Goal: Task Accomplishment & Management: Use online tool/utility

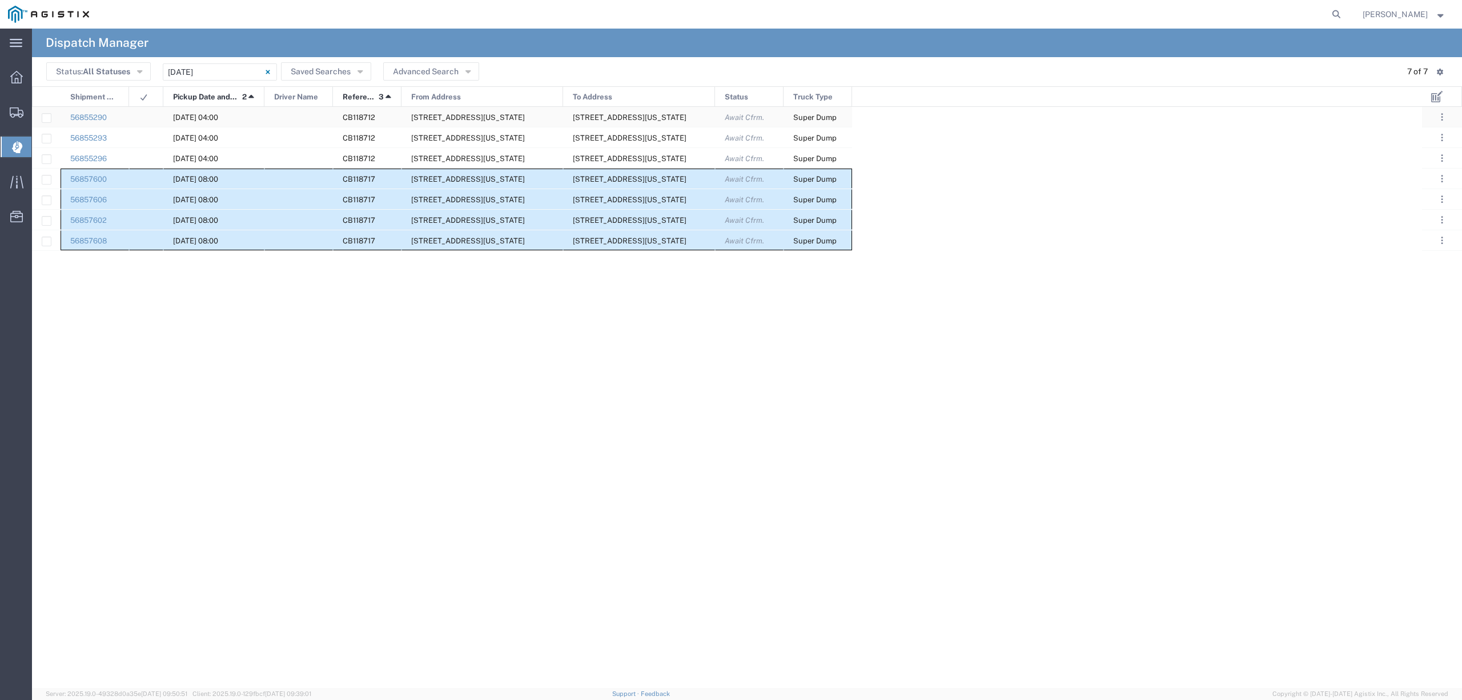
click at [296, 115] on div at bounding box center [298, 117] width 69 height 20
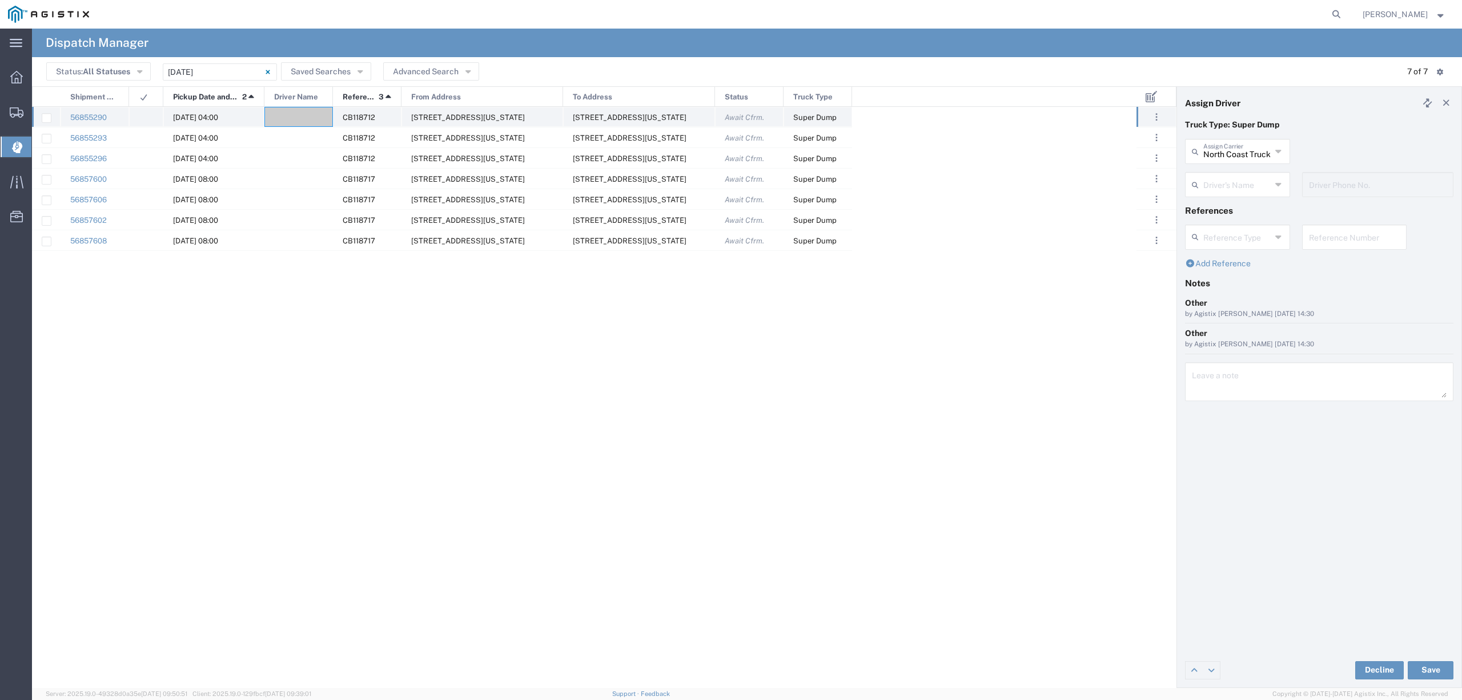
click at [270, 110] on div at bounding box center [298, 117] width 69 height 20
click at [1253, 156] on input "text" at bounding box center [1237, 151] width 68 height 20
click at [1253, 239] on span "[PERSON_NAME] dba Ohana Trucking" at bounding box center [1237, 221] width 102 height 35
type input "[PERSON_NAME] dba Ohana Trucking"
click at [1267, 183] on input "text" at bounding box center [1237, 184] width 68 height 20
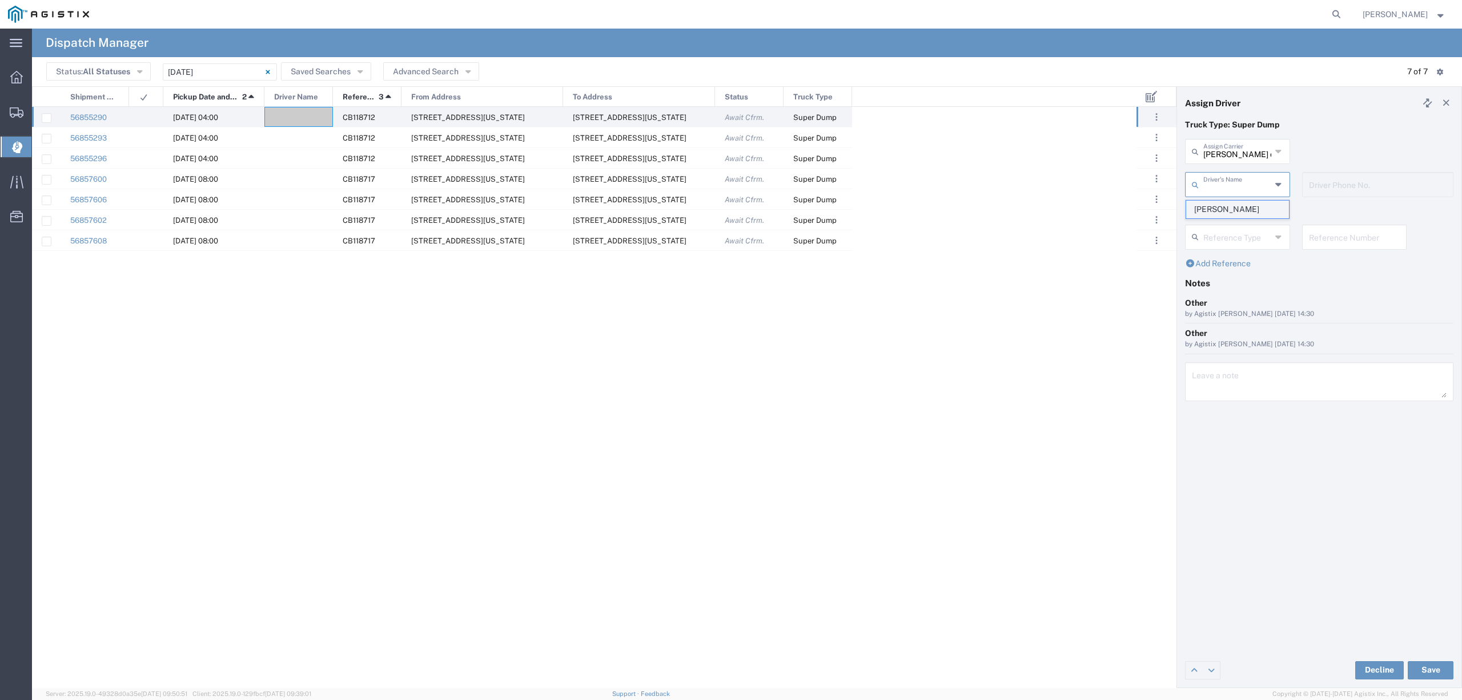
click at [1250, 210] on span "[PERSON_NAME]" at bounding box center [1237, 209] width 102 height 18
type input "[PERSON_NAME]"
type input "[PHONE_NUMBER]"
click at [1434, 664] on button "Save" at bounding box center [1431, 670] width 46 height 18
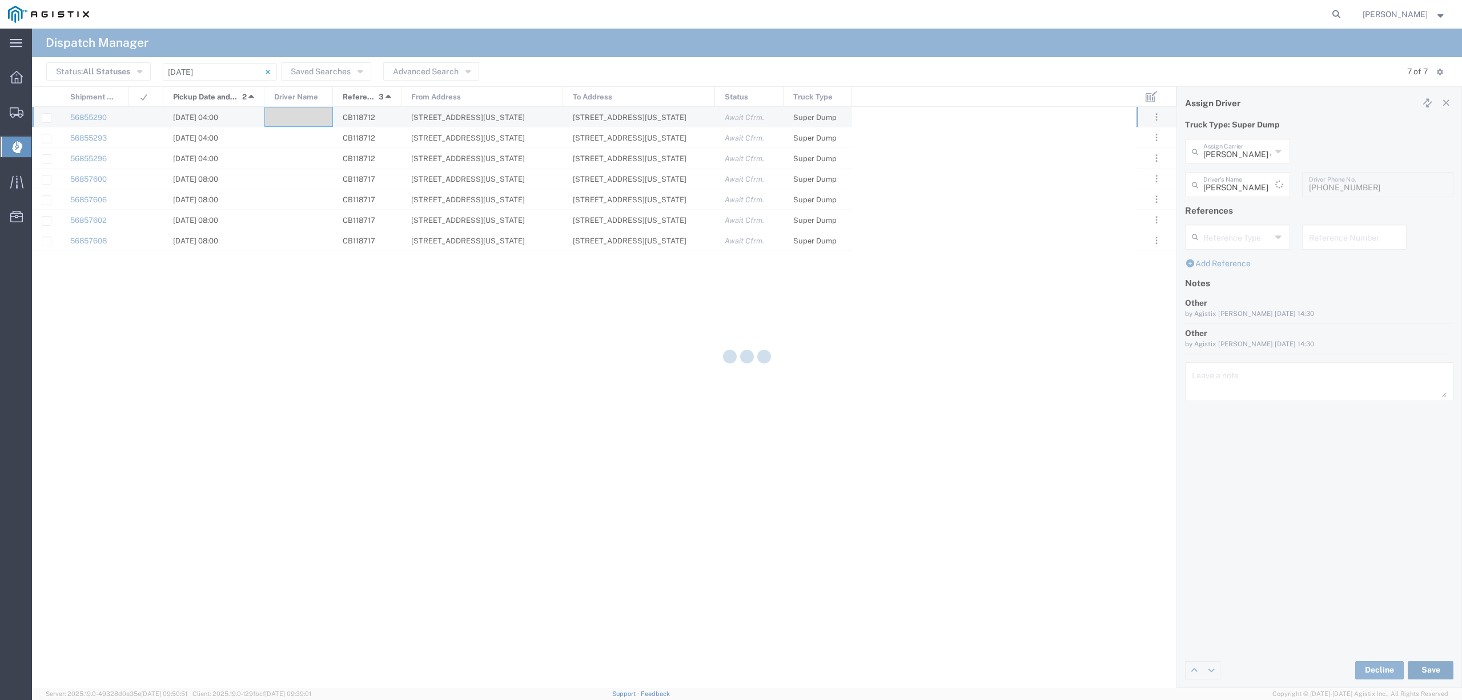
type input "[PERSON_NAME]"
type input "[PERSON_NAME] dba Ohana Trucking"
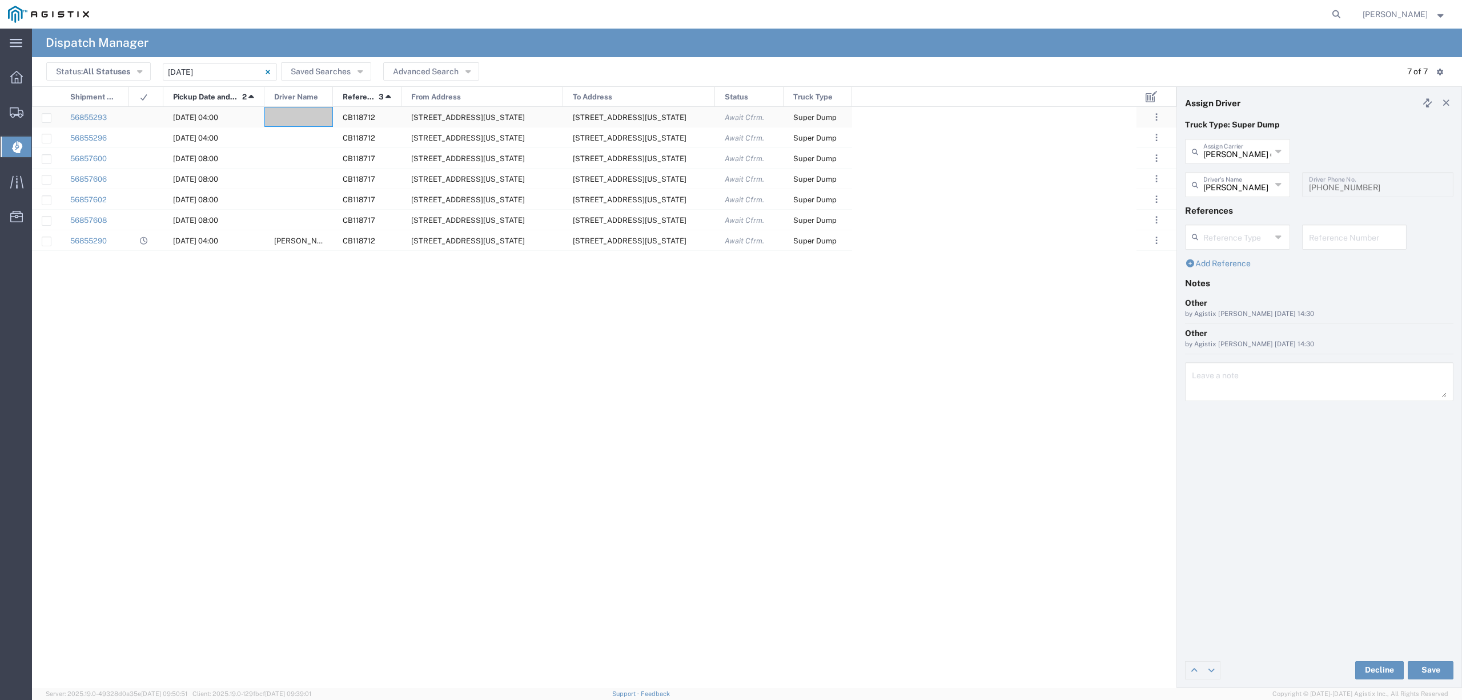
click at [295, 108] on div at bounding box center [298, 117] width 69 height 20
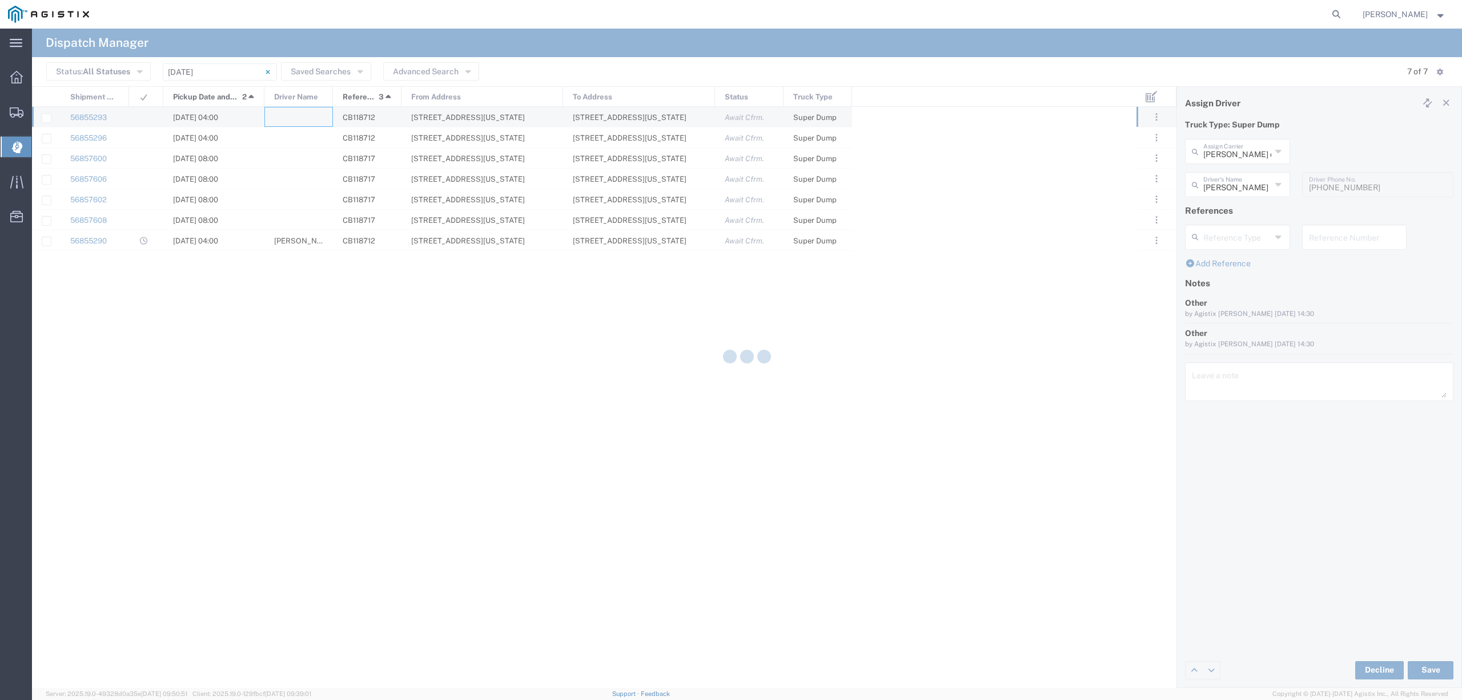
type input "North Coast Trucking"
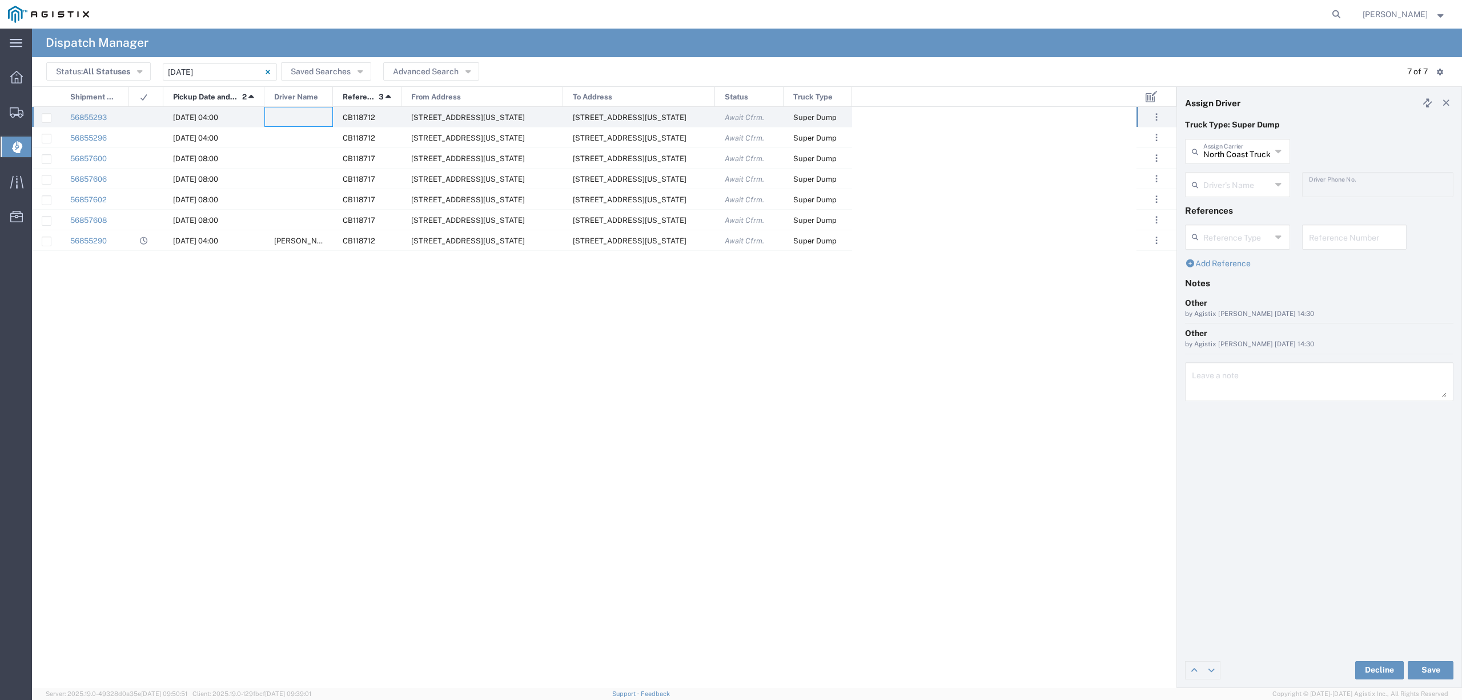
click at [402, 355] on div "56855296 [DATE] 04:00 CB118712 [STREET_ADDRESS][US_STATE] [STREET_ADDRESS][US_S…" at bounding box center [584, 397] width 1105 height 581
drag, startPoint x: 75, startPoint y: 232, endPoint x: 97, endPoint y: 242, distance: 24.0
click at [97, 242] on div "56855290" at bounding box center [95, 240] width 69 height 20
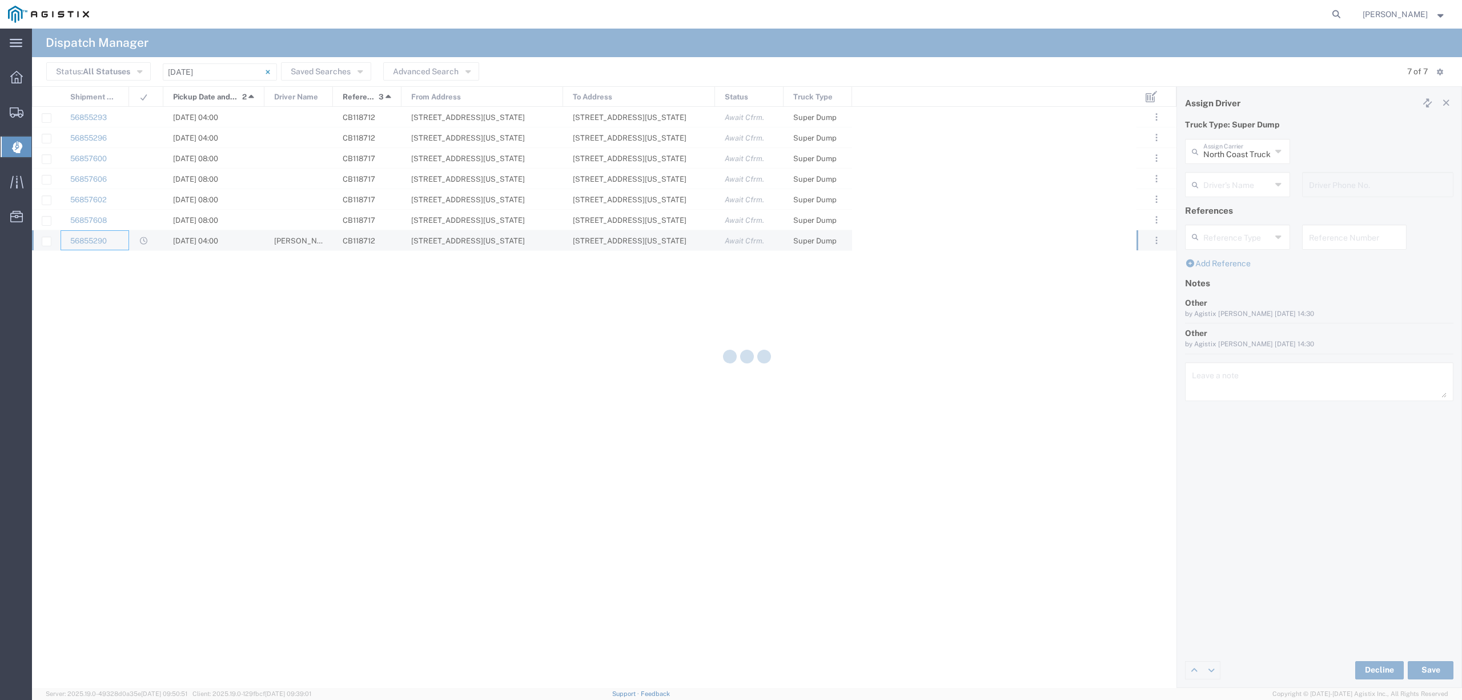
type input "[PERSON_NAME] dba Ohana Trucking"
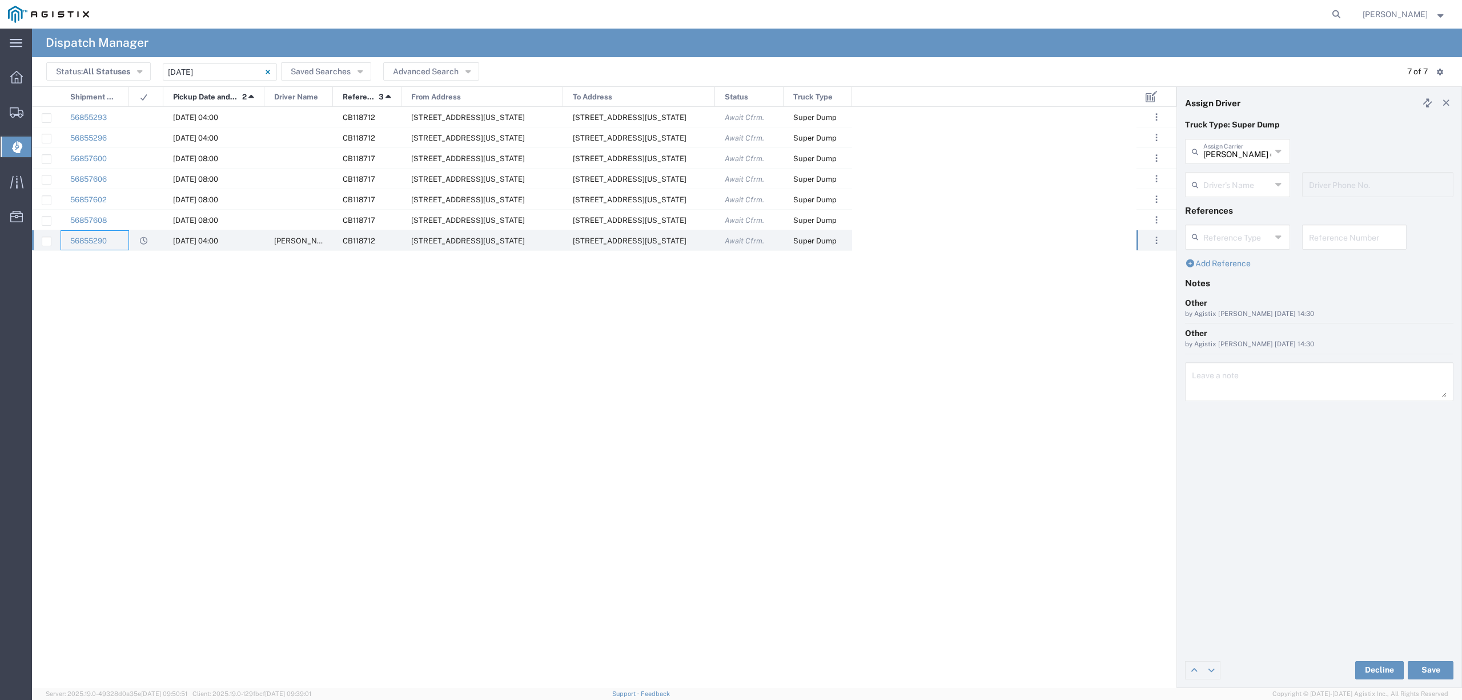
type input "[PERSON_NAME]"
type input "[PHONE_NUMBER]"
click at [472, 94] on div "From Address" at bounding box center [483, 97] width 162 height 21
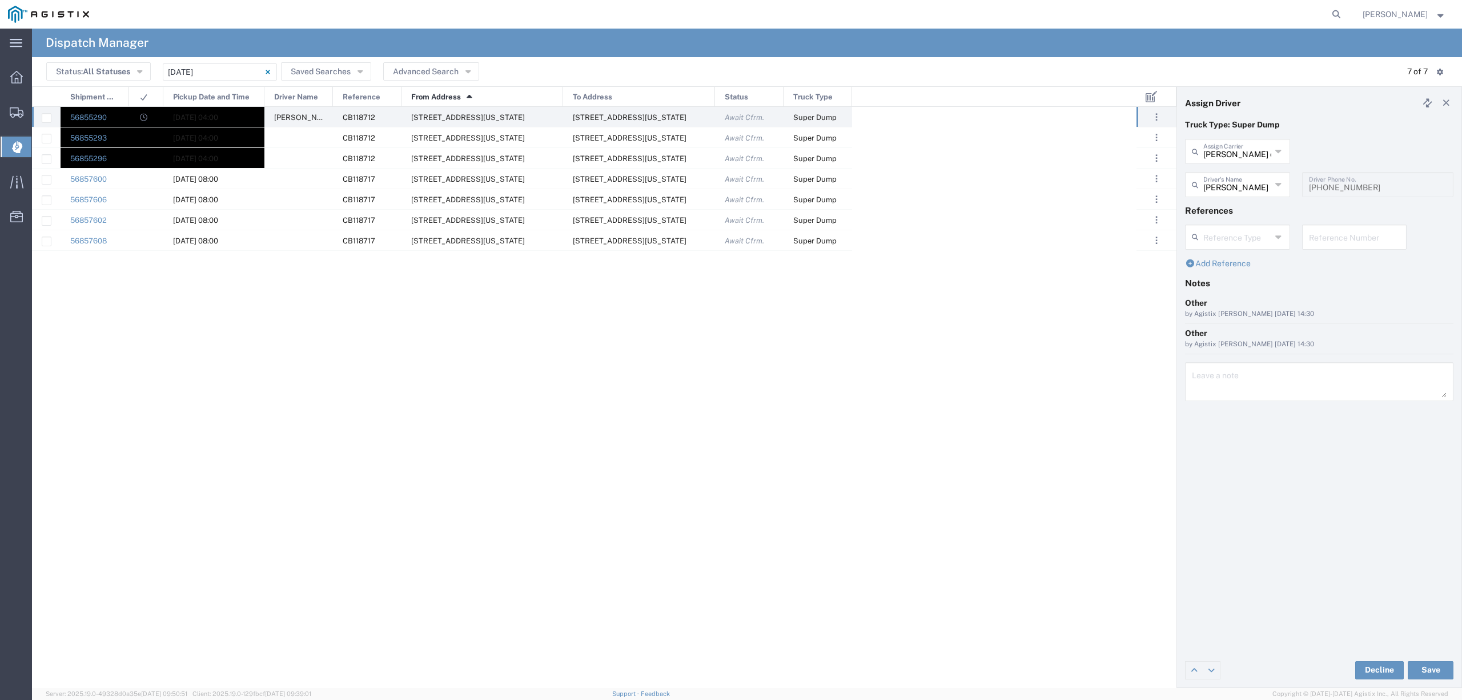
drag, startPoint x: 94, startPoint y: 110, endPoint x: 224, endPoint y: 155, distance: 138.4
click at [224, 155] on div "56855296 [DATE] 04:00 CB118712 [STREET_ADDRESS][US_STATE] [STREET_ADDRESS][US_S…" at bounding box center [442, 179] width 820 height 144
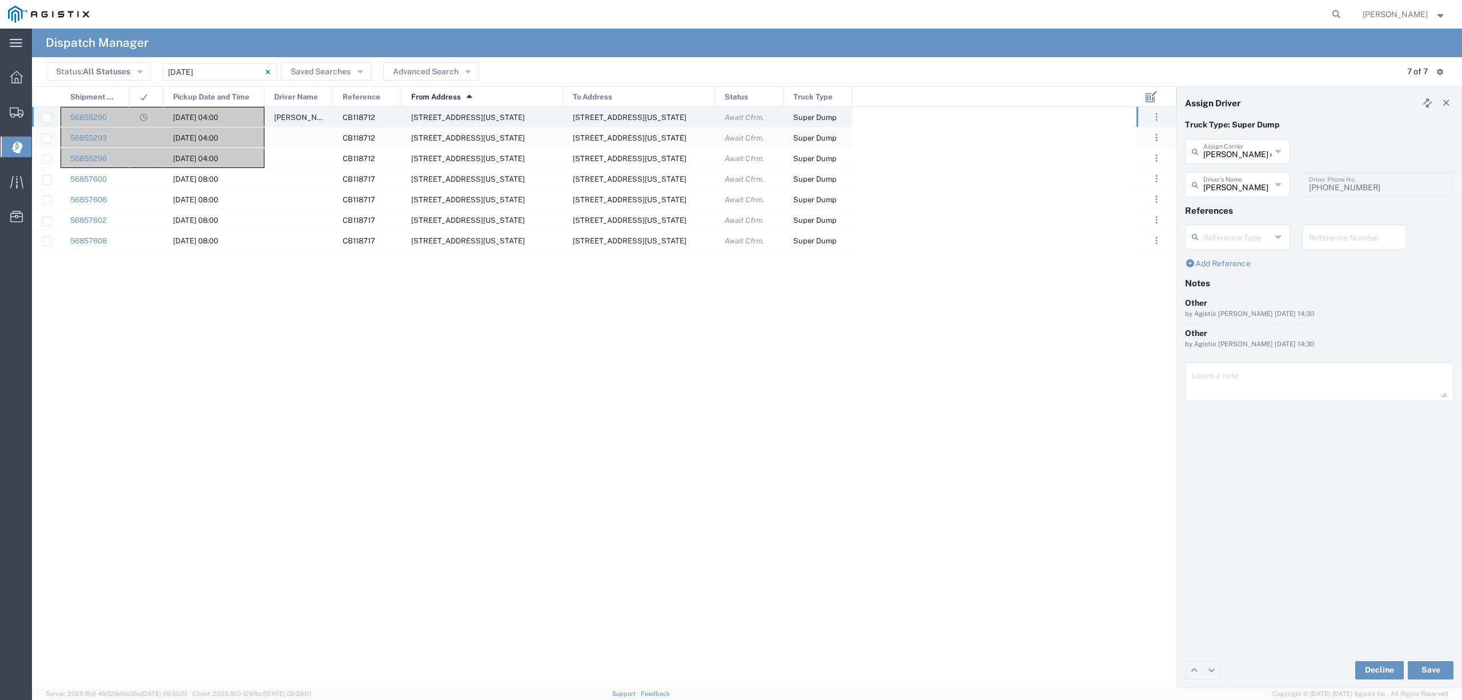
click at [295, 131] on div at bounding box center [298, 137] width 69 height 20
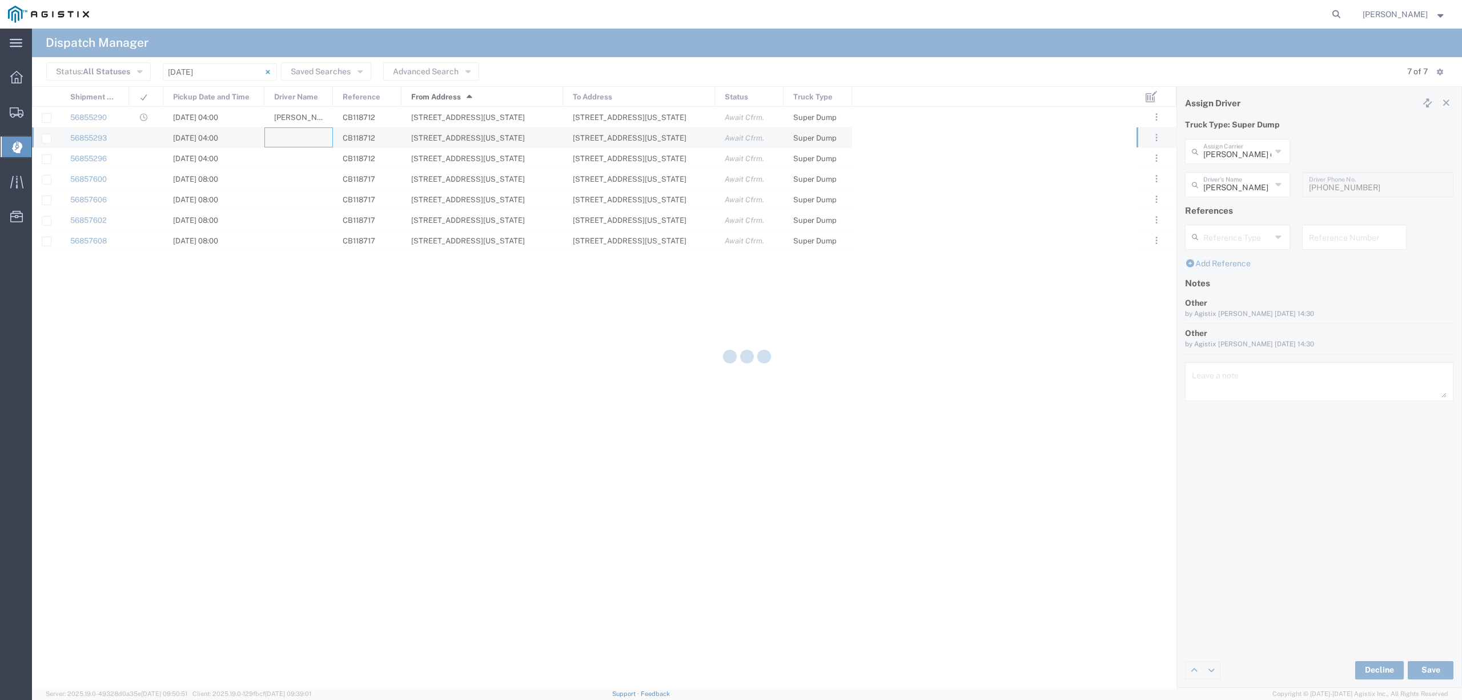
type input "North Coast Trucking"
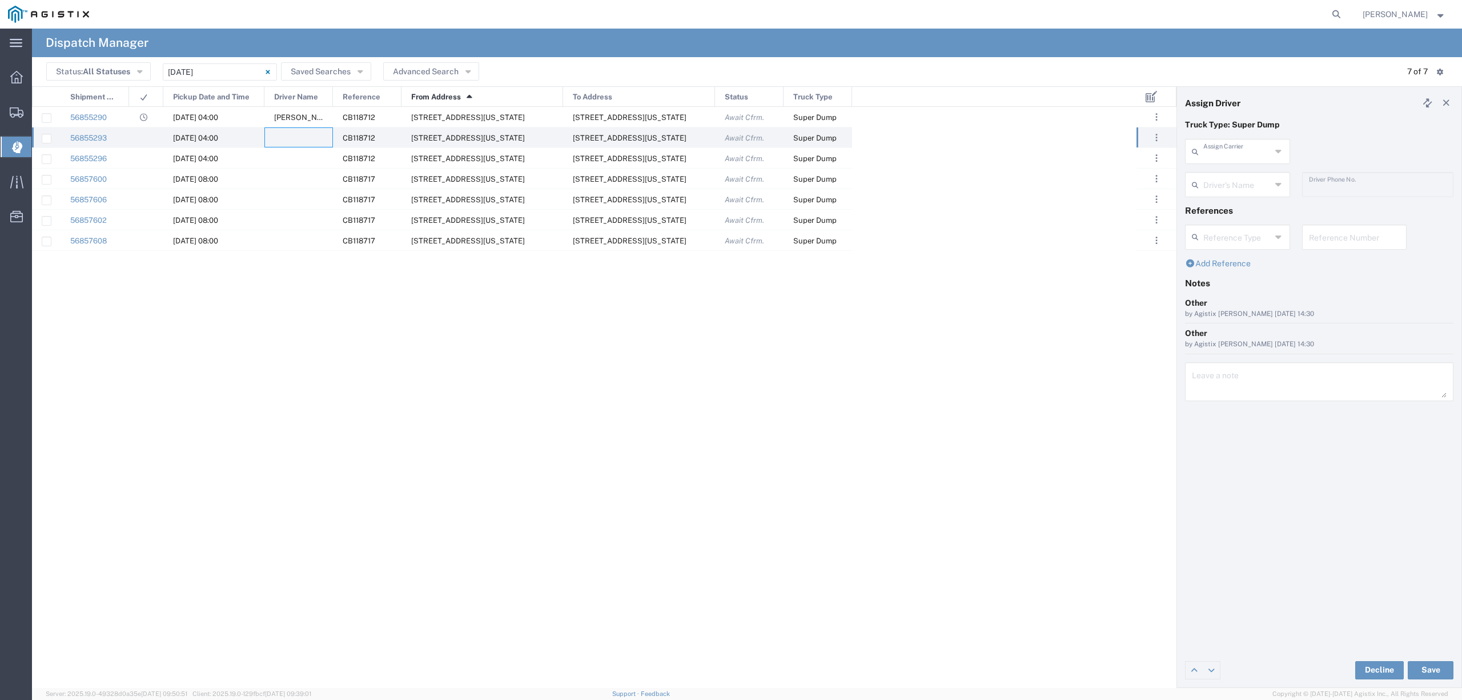
click at [1227, 154] on input "text" at bounding box center [1237, 151] width 68 height 20
drag, startPoint x: 1225, startPoint y: 179, endPoint x: 1230, endPoint y: 182, distance: 5.9
click at [1226, 179] on span "Augies Transportation LLC" at bounding box center [1237, 184] width 102 height 35
type input "Augies Transportation LLC"
click at [1231, 182] on input "text" at bounding box center [1239, 184] width 72 height 20
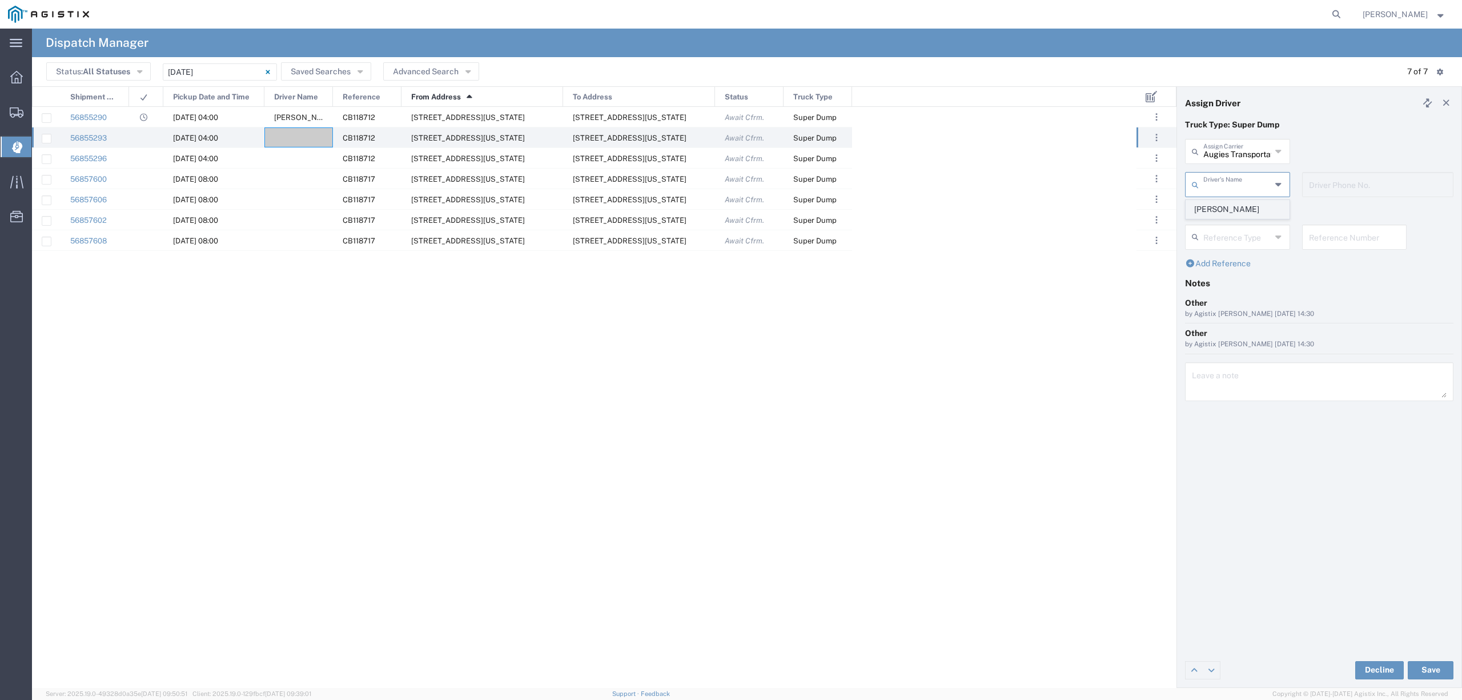
click at [1226, 211] on span "[PERSON_NAME]" at bounding box center [1237, 209] width 102 height 18
type input "[PERSON_NAME]"
type input "[PHONE_NUMBER]"
click at [1442, 665] on button "Save" at bounding box center [1431, 670] width 46 height 18
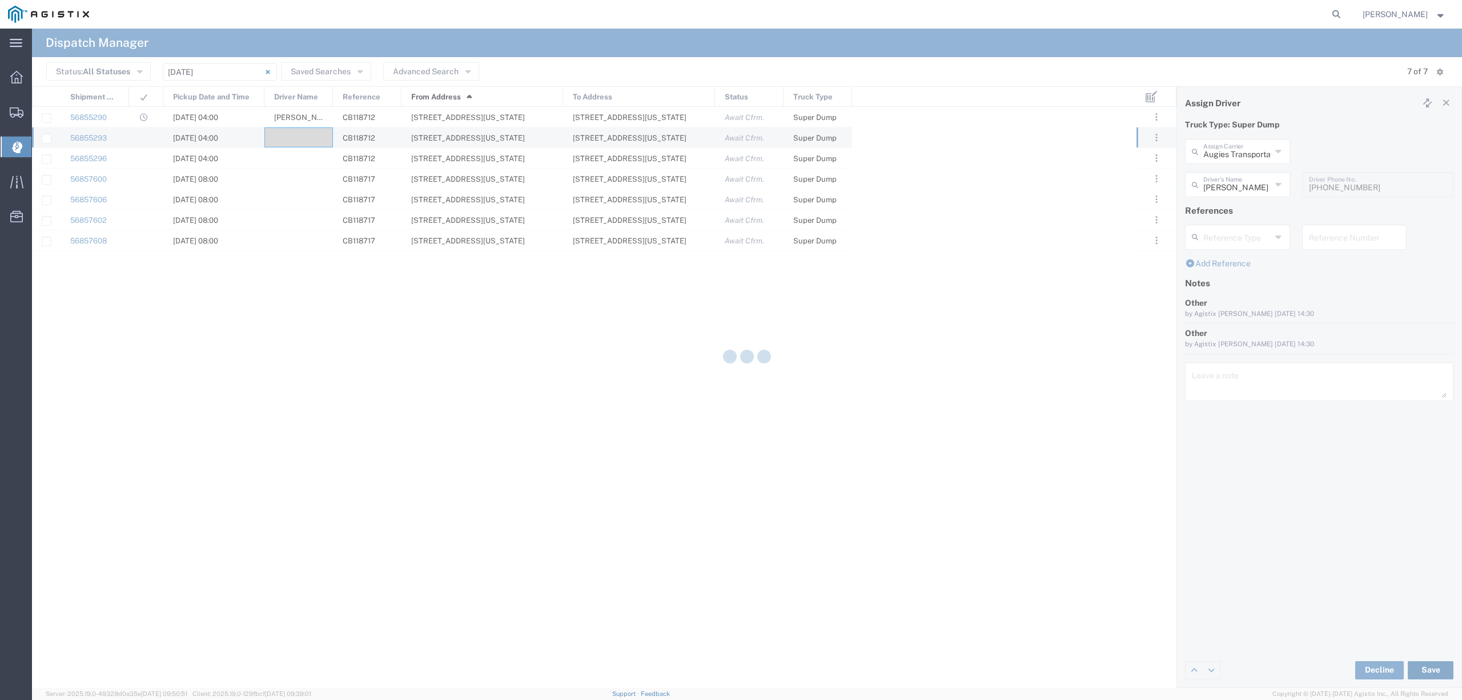
type input "[PERSON_NAME]"
type input "Augies Transportation LLC"
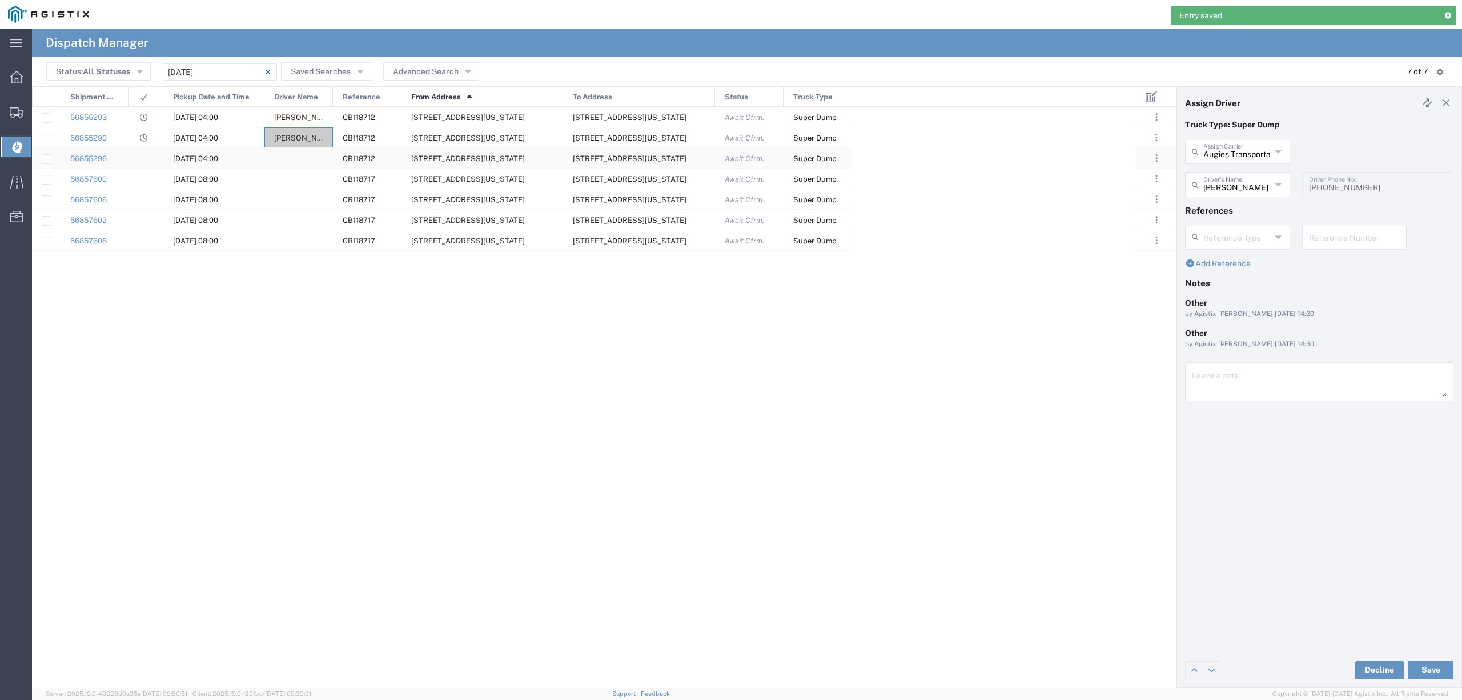
click at [302, 160] on div at bounding box center [298, 158] width 69 height 20
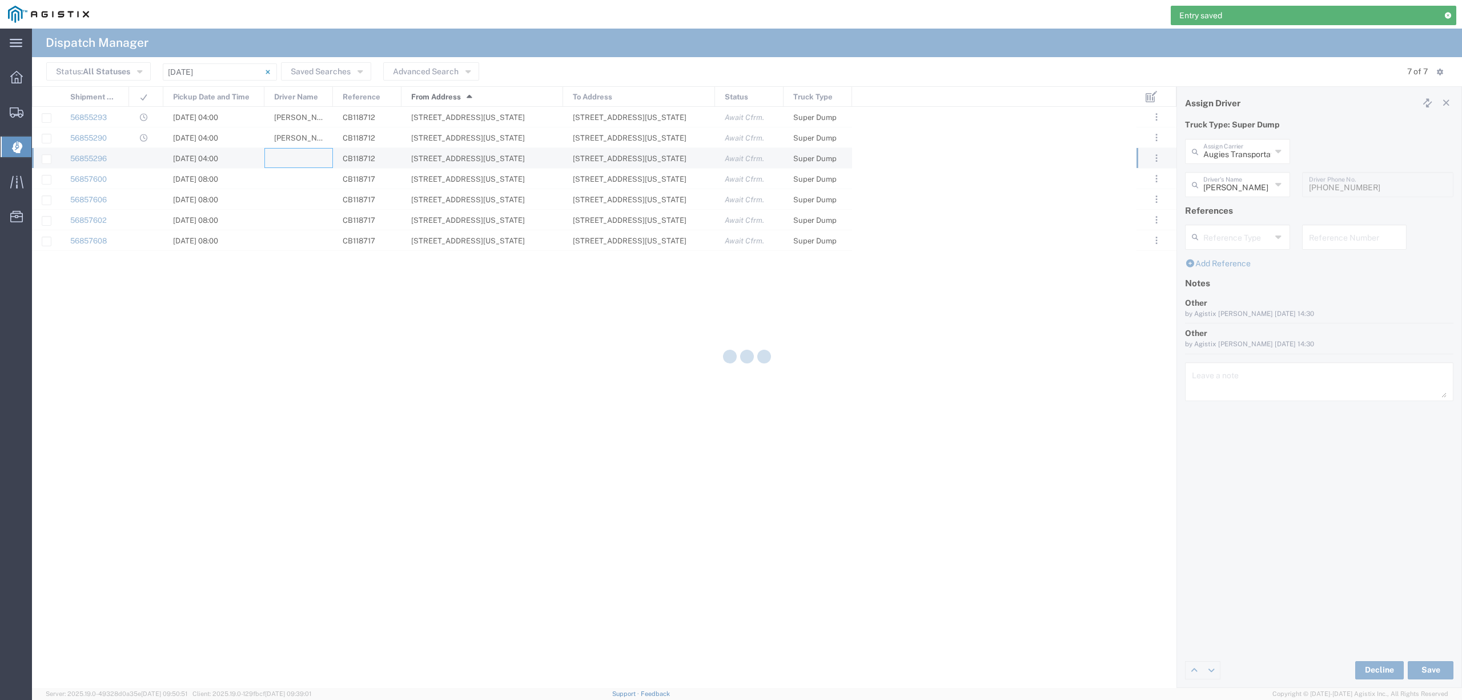
type input "North Coast Trucking"
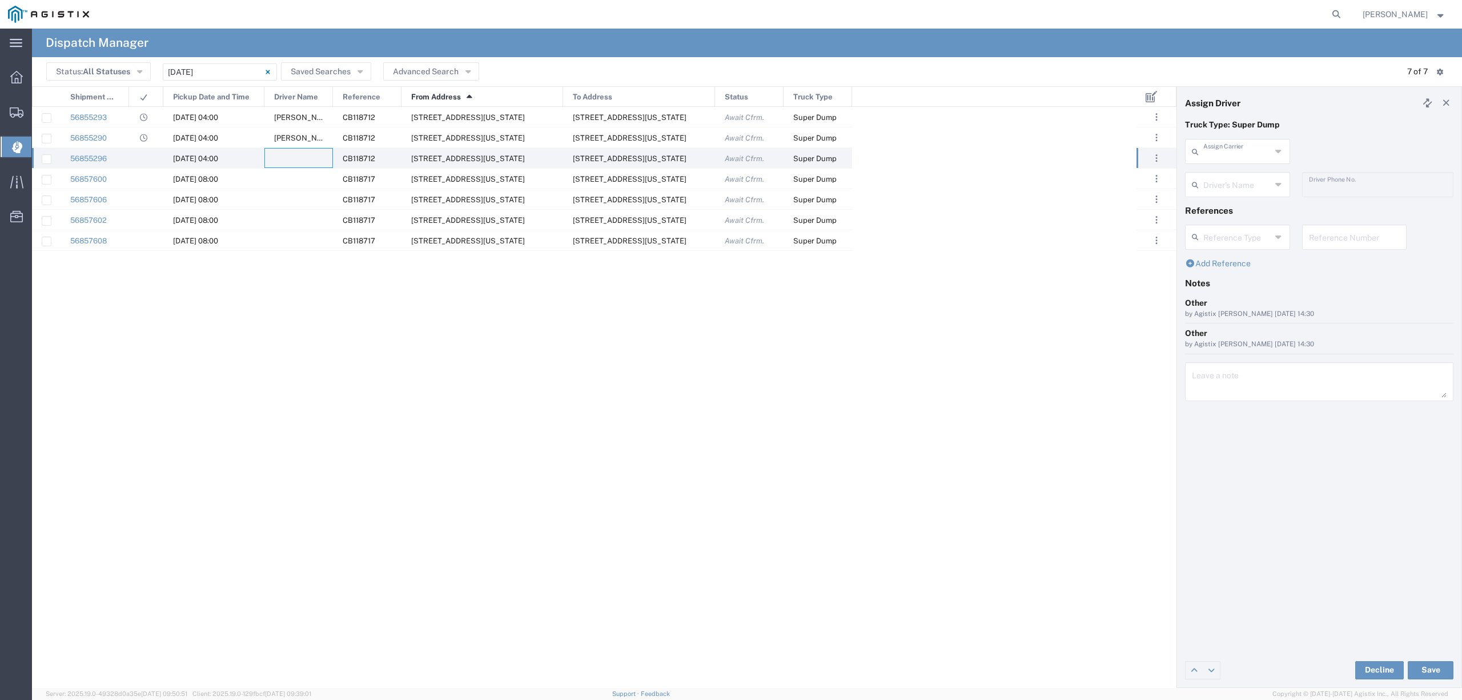
click at [1217, 147] on input "text" at bounding box center [1237, 151] width 68 height 20
click at [1238, 240] on span "Chepe Trucking LLC" at bounding box center [1237, 249] width 102 height 18
type input "Chepe Trucking LLC"
click at [1246, 187] on input "text" at bounding box center [1237, 184] width 68 height 20
click at [1246, 207] on span "[PERSON_NAME]" at bounding box center [1237, 209] width 102 height 18
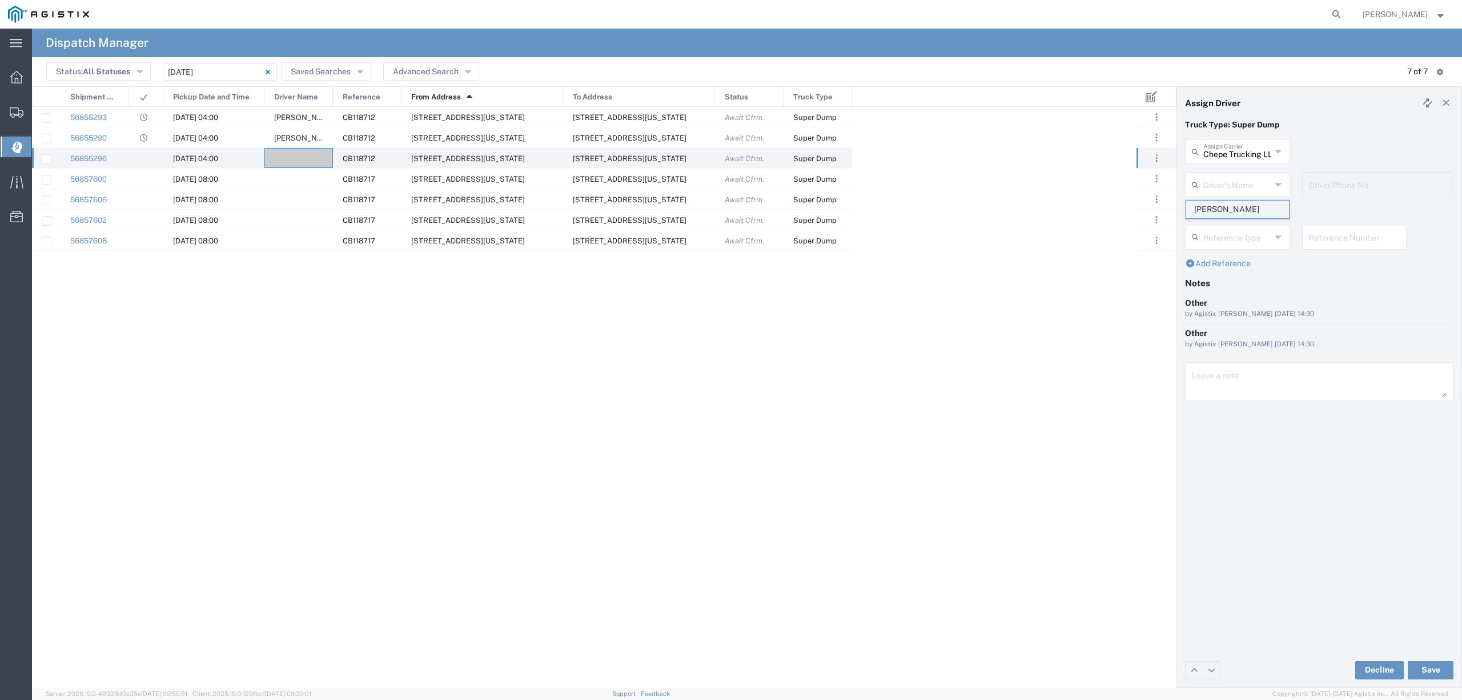
type input "[PERSON_NAME]"
type input "6613641939"
click at [1442, 672] on button "Save" at bounding box center [1431, 670] width 46 height 18
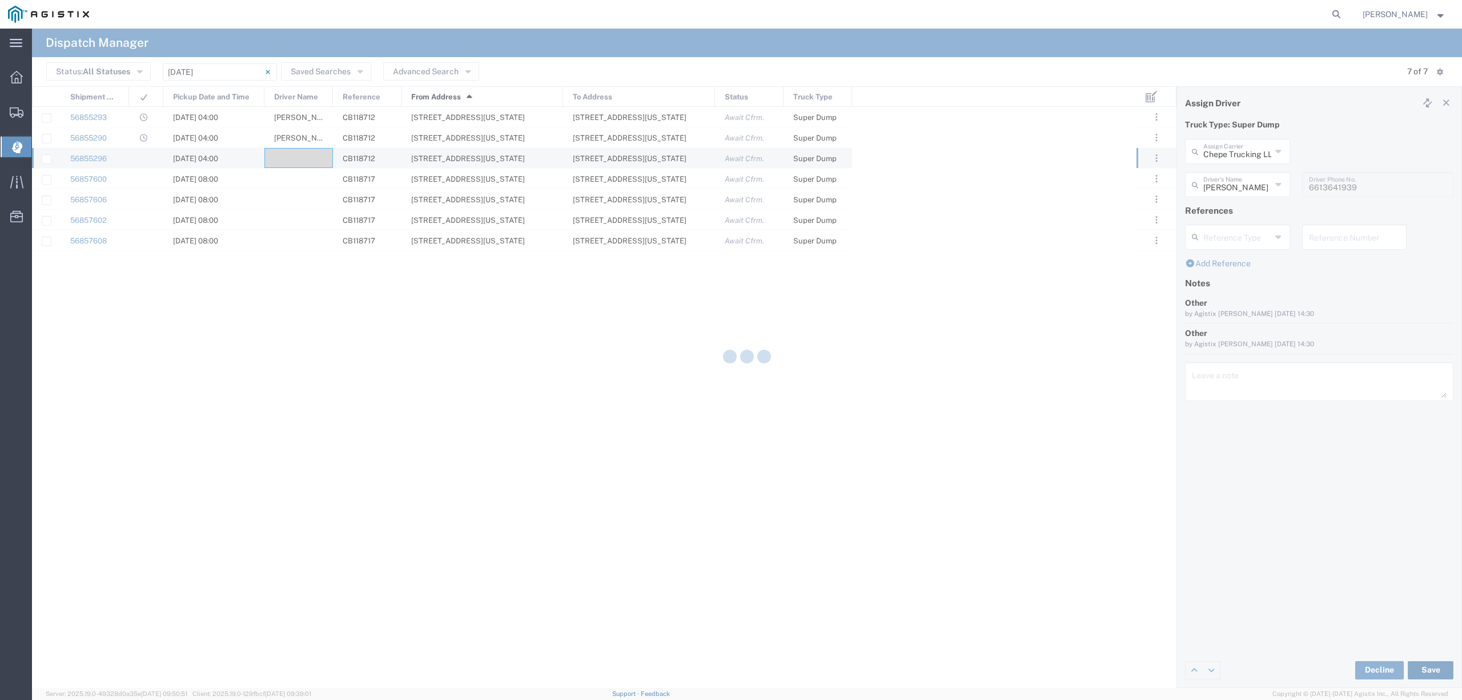
type input "[PERSON_NAME]"
type input "Chepe Trucking LLC"
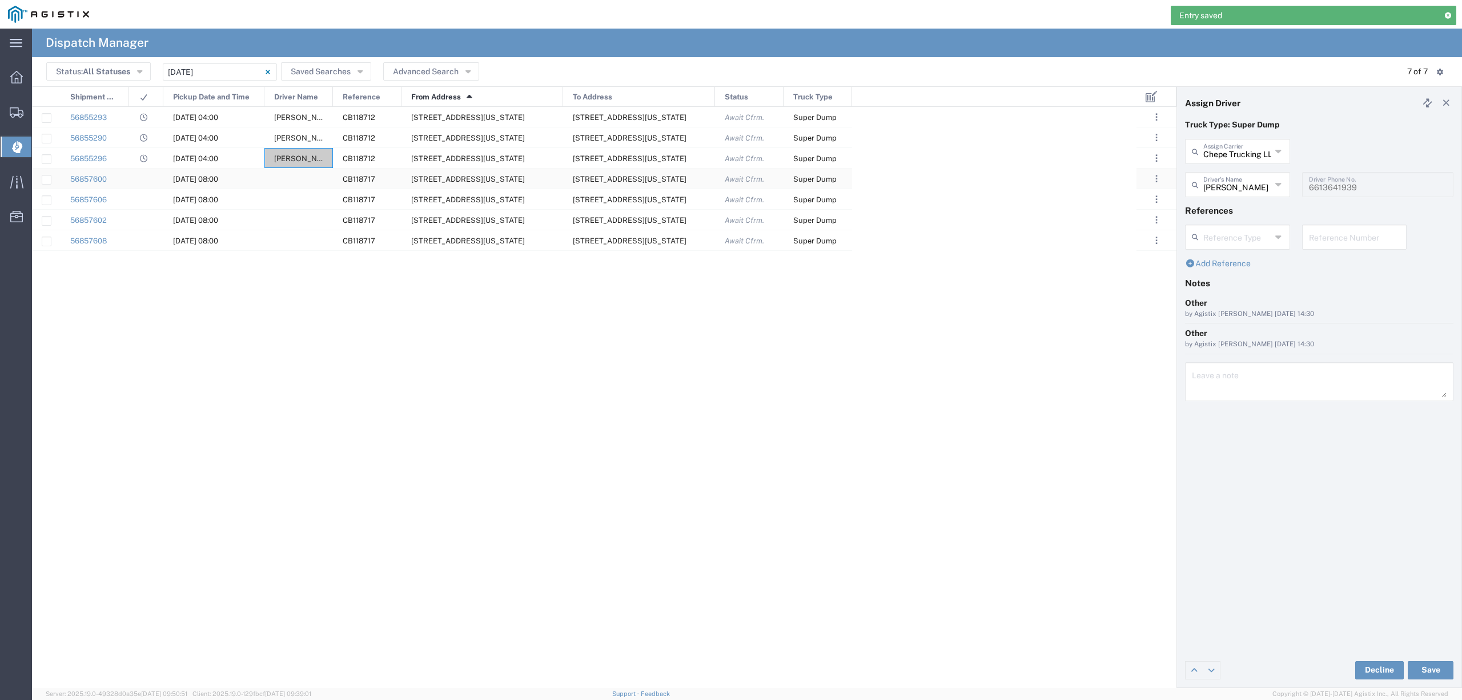
click at [283, 176] on div at bounding box center [298, 178] width 69 height 20
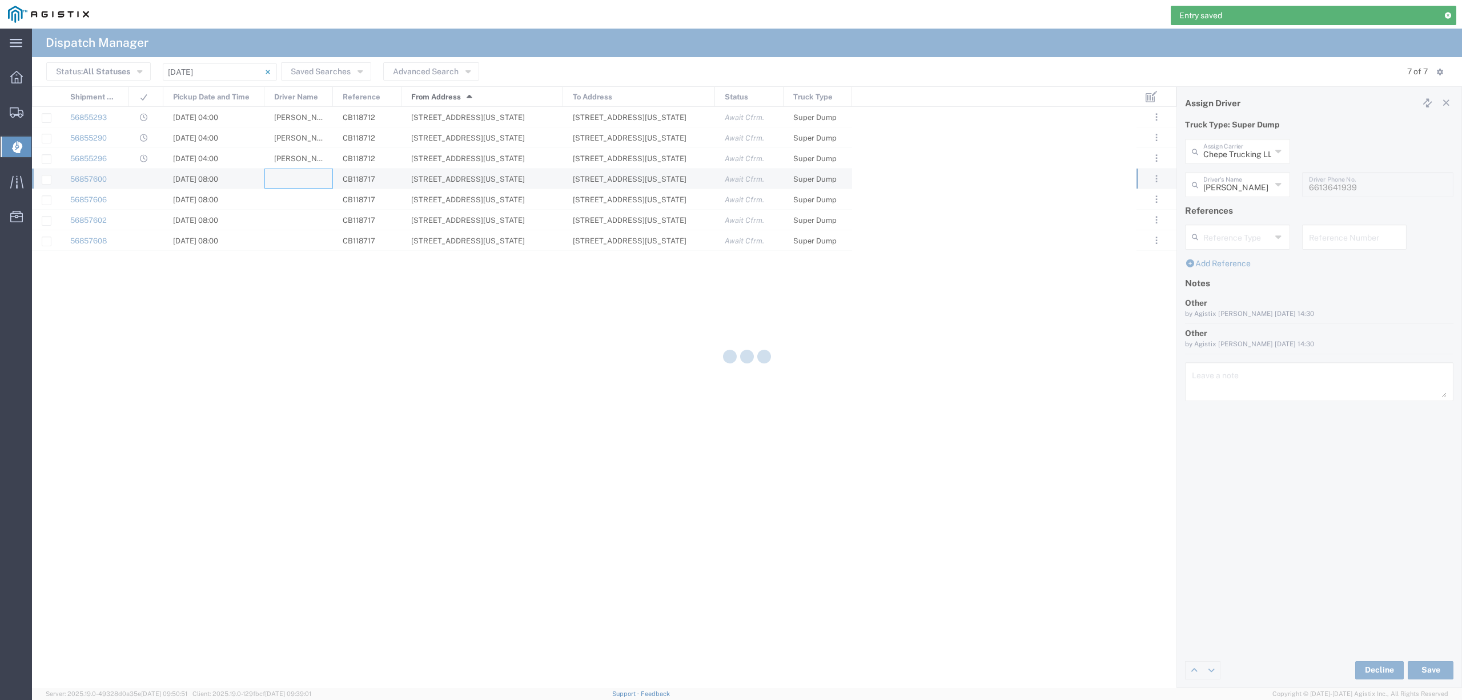
type input "North Coast Trucking"
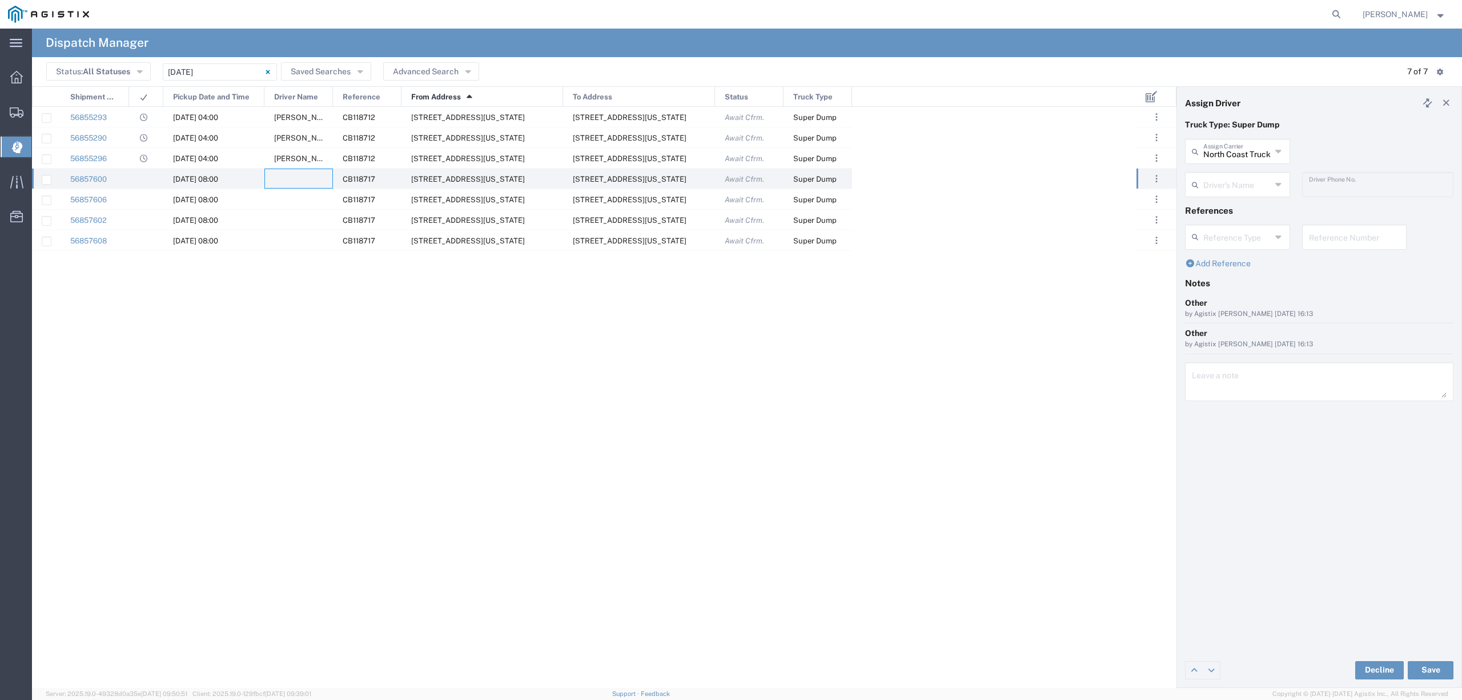
click at [1200, 184] on icon at bounding box center [1197, 184] width 11 height 18
click at [1221, 228] on span "[PERSON_NAME]" at bounding box center [1237, 228] width 102 height 18
type input "[PERSON_NAME]"
type input "[PHONE_NUMBER]"
click at [1431, 670] on button "Save" at bounding box center [1431, 670] width 46 height 18
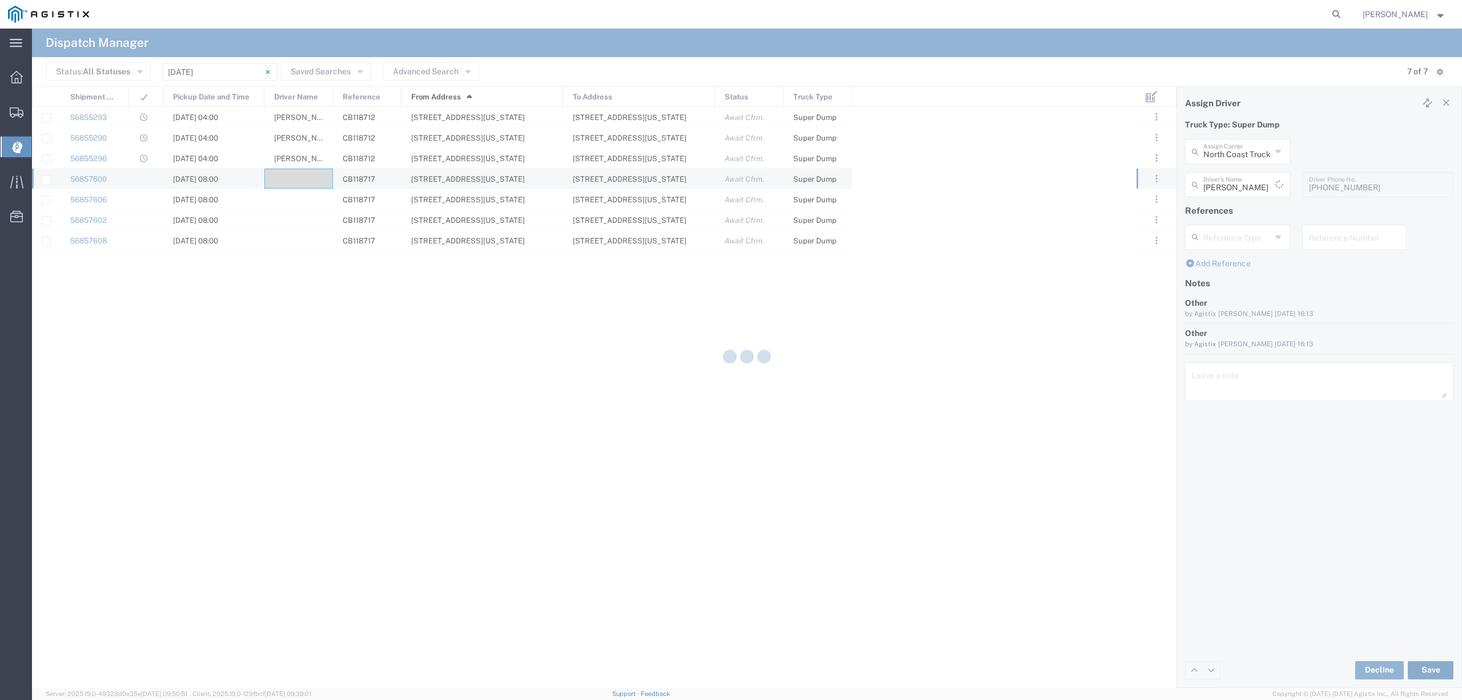
type input "[PERSON_NAME]"
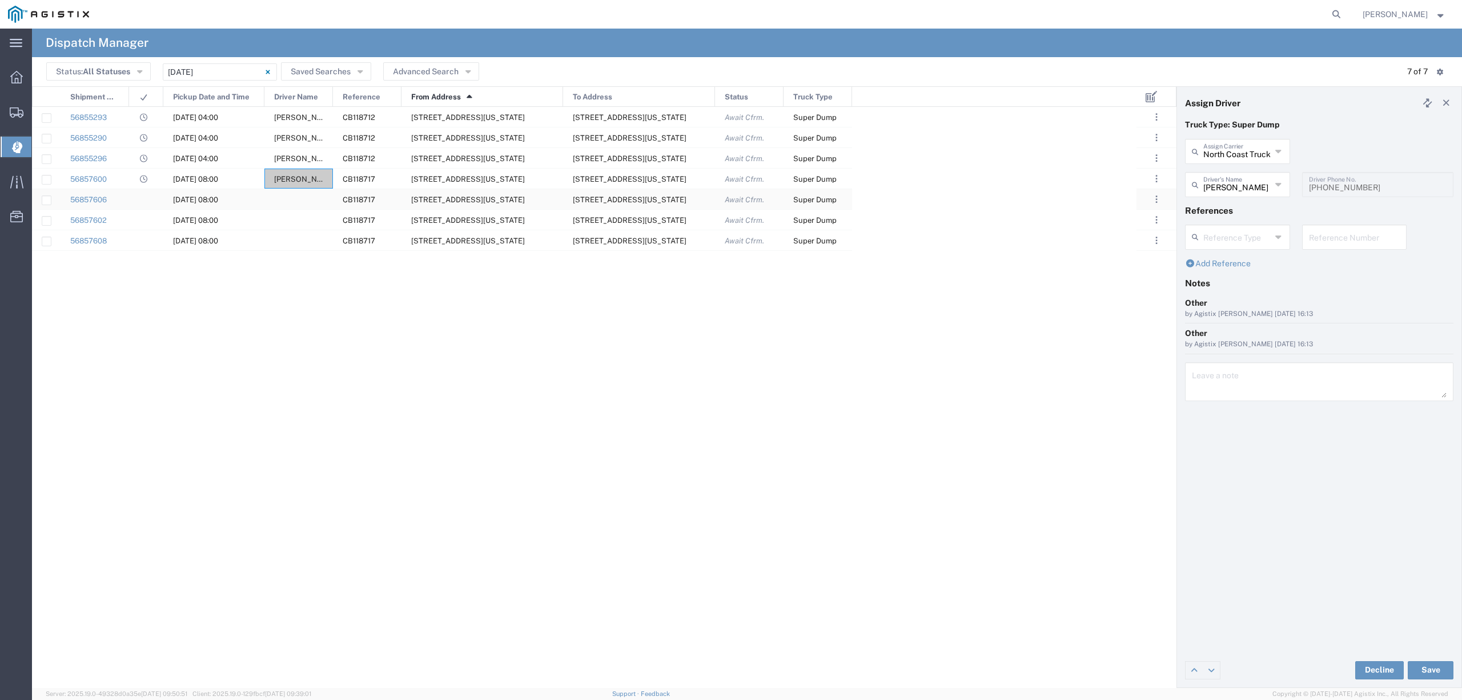
click at [311, 191] on div at bounding box center [298, 199] width 69 height 20
click at [1221, 159] on input "text" at bounding box center [1237, 151] width 68 height 20
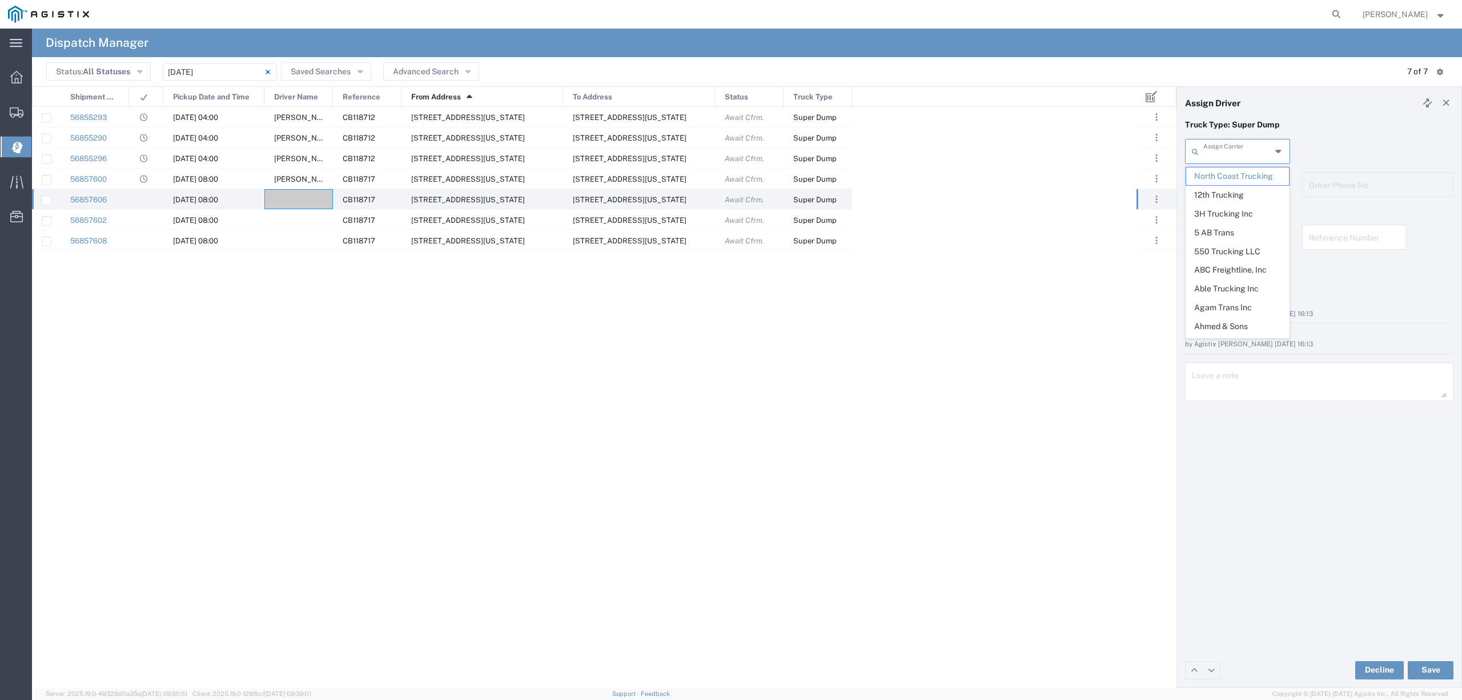
type input "s"
click at [1229, 171] on span "DST Sand and Gravel" at bounding box center [1237, 176] width 102 height 18
type input "DST Sand and Gravel"
click at [1230, 181] on input "text" at bounding box center [1239, 184] width 72 height 20
click at [1244, 229] on span "[PERSON_NAME]" at bounding box center [1237, 228] width 102 height 18
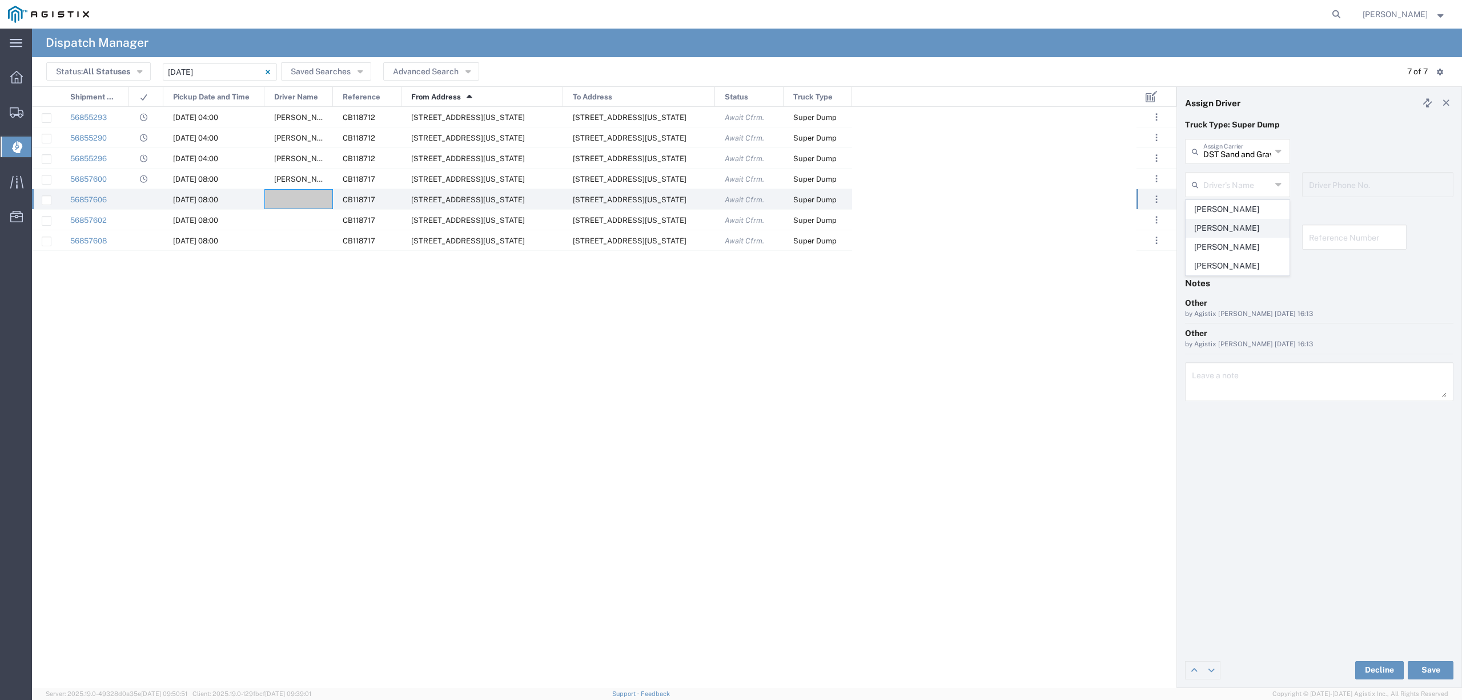
type input "[PERSON_NAME]"
type input "[PHONE_NUMBER]"
click at [1437, 670] on button "Save" at bounding box center [1431, 670] width 46 height 18
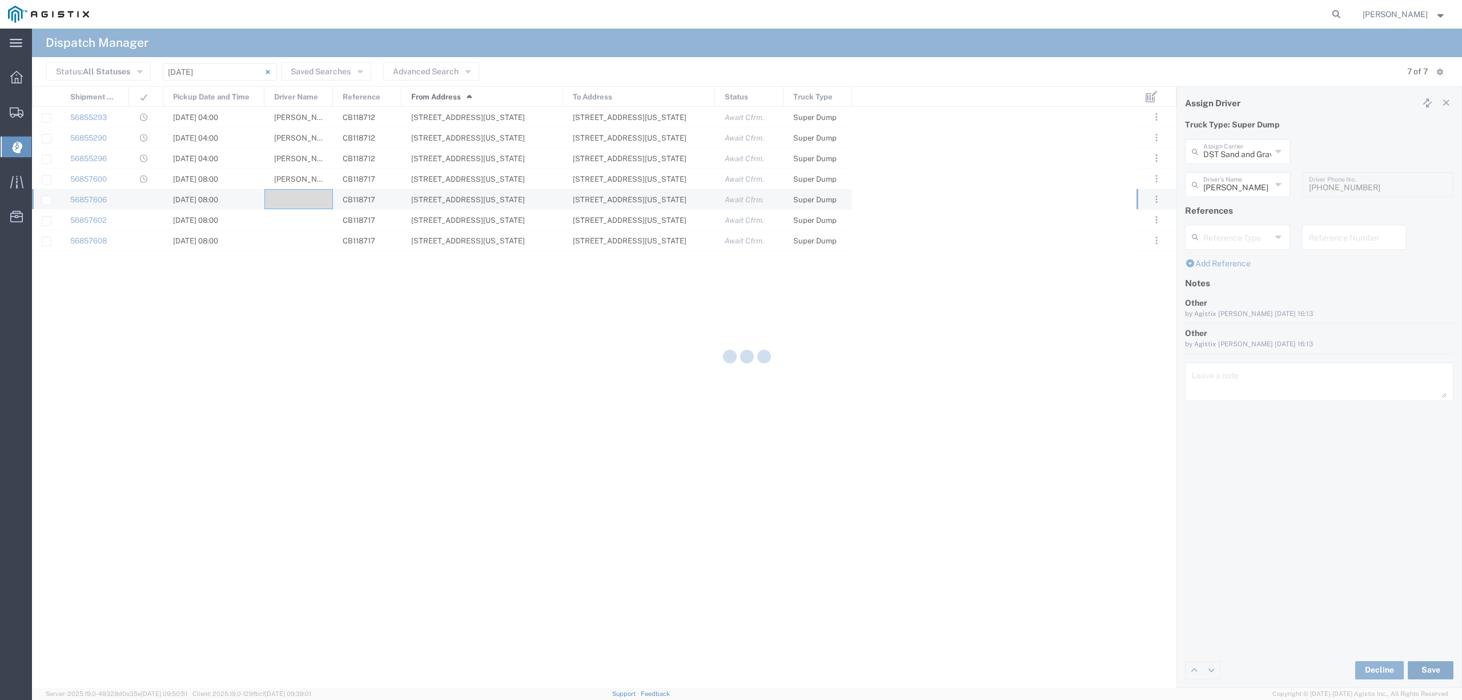
type input "[PERSON_NAME]"
type input "DST Sand and Gravel"
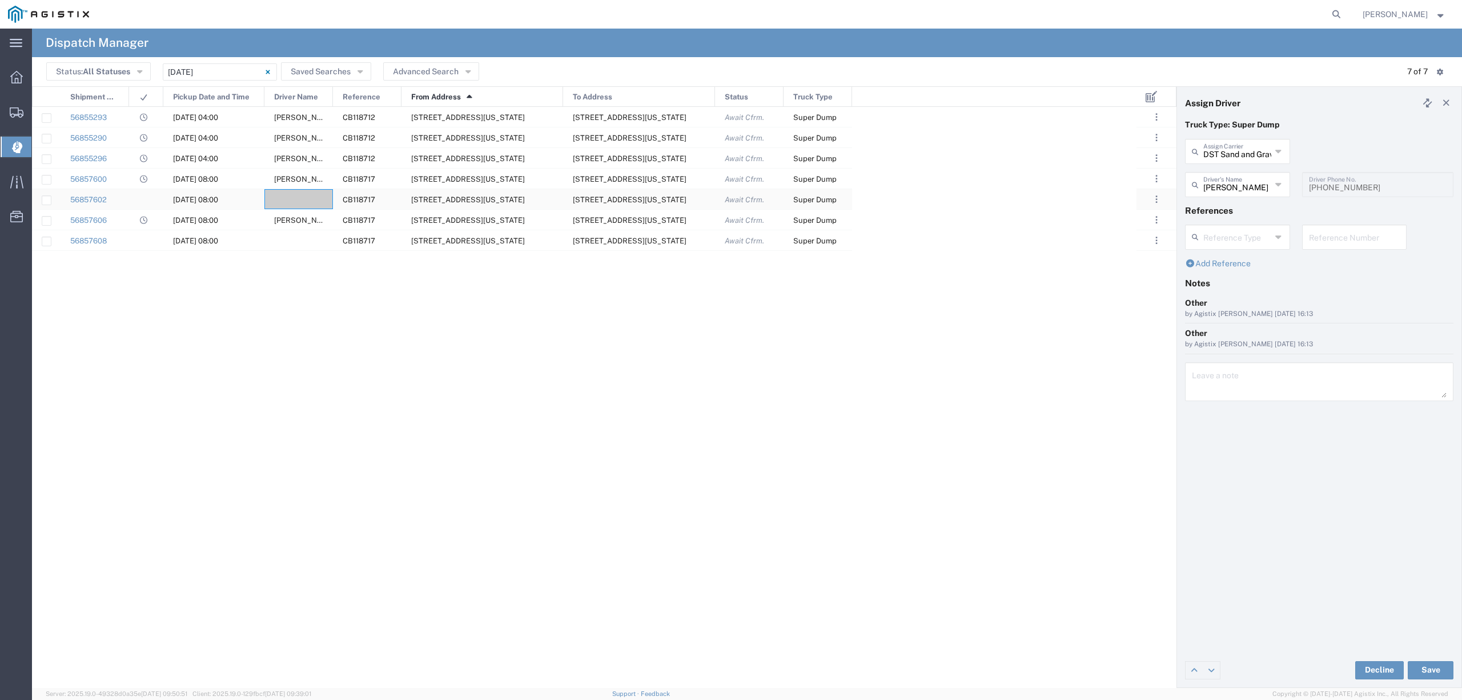
click at [293, 201] on div at bounding box center [298, 199] width 69 height 20
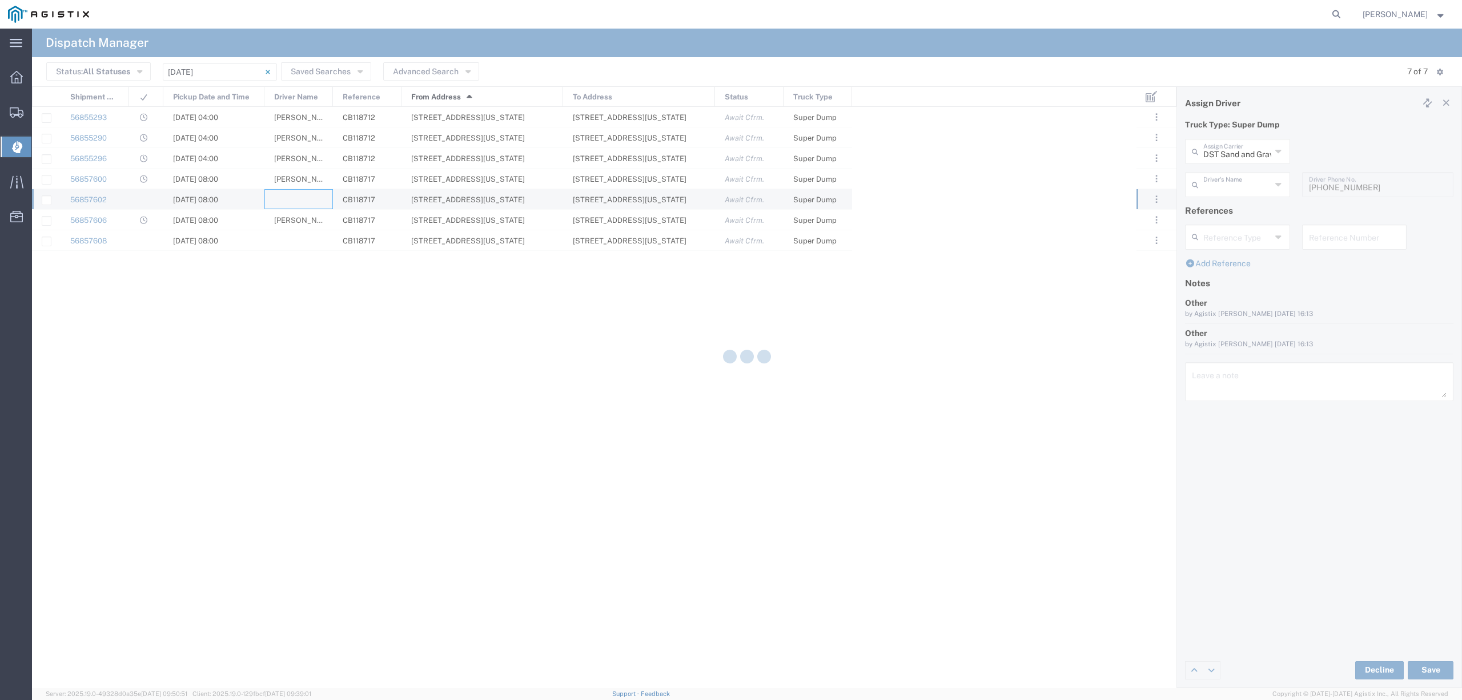
type input "North Coast Trucking"
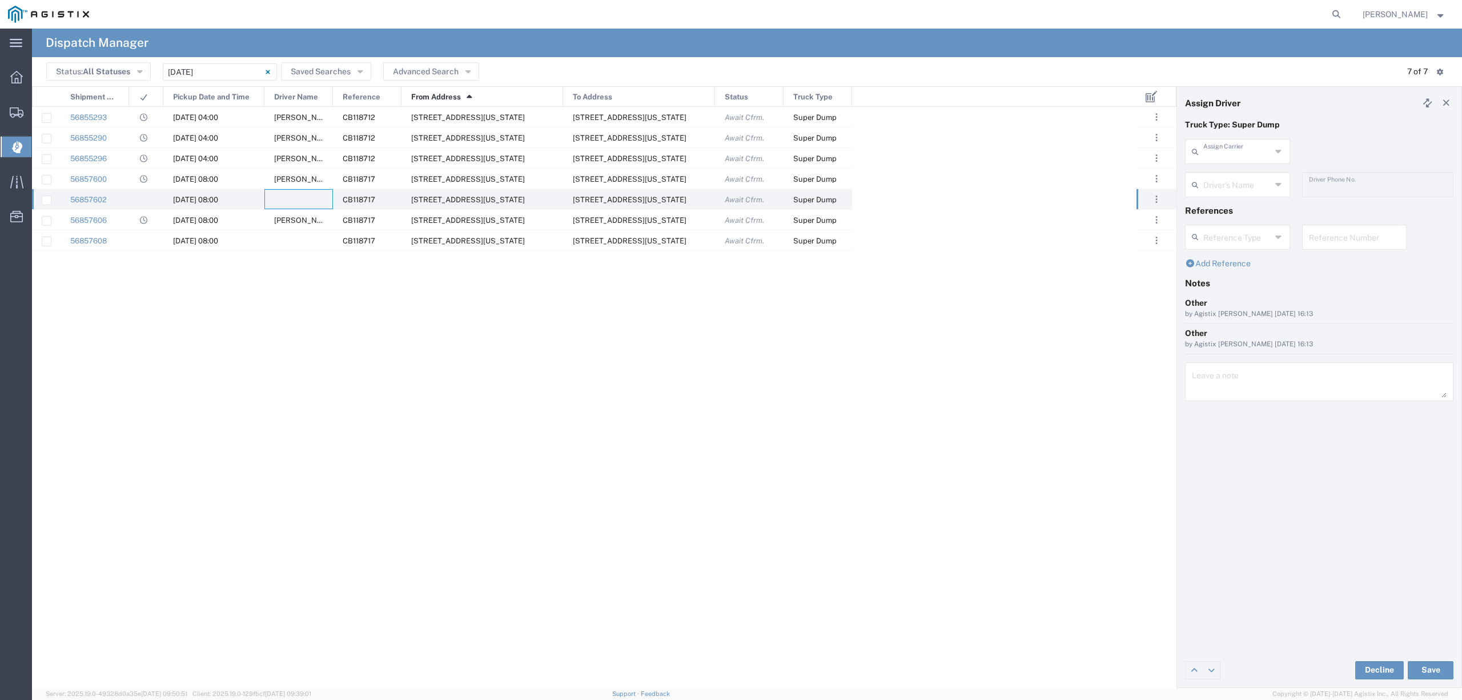
click at [1237, 150] on input "text" at bounding box center [1237, 151] width 68 height 20
click at [1239, 208] on span "DST Sand and Gravel" at bounding box center [1237, 214] width 102 height 18
type input "DST Sand and Gravel"
click at [1231, 176] on input "text" at bounding box center [1237, 184] width 68 height 20
click at [1241, 261] on span "[PERSON_NAME]" at bounding box center [1237, 266] width 102 height 18
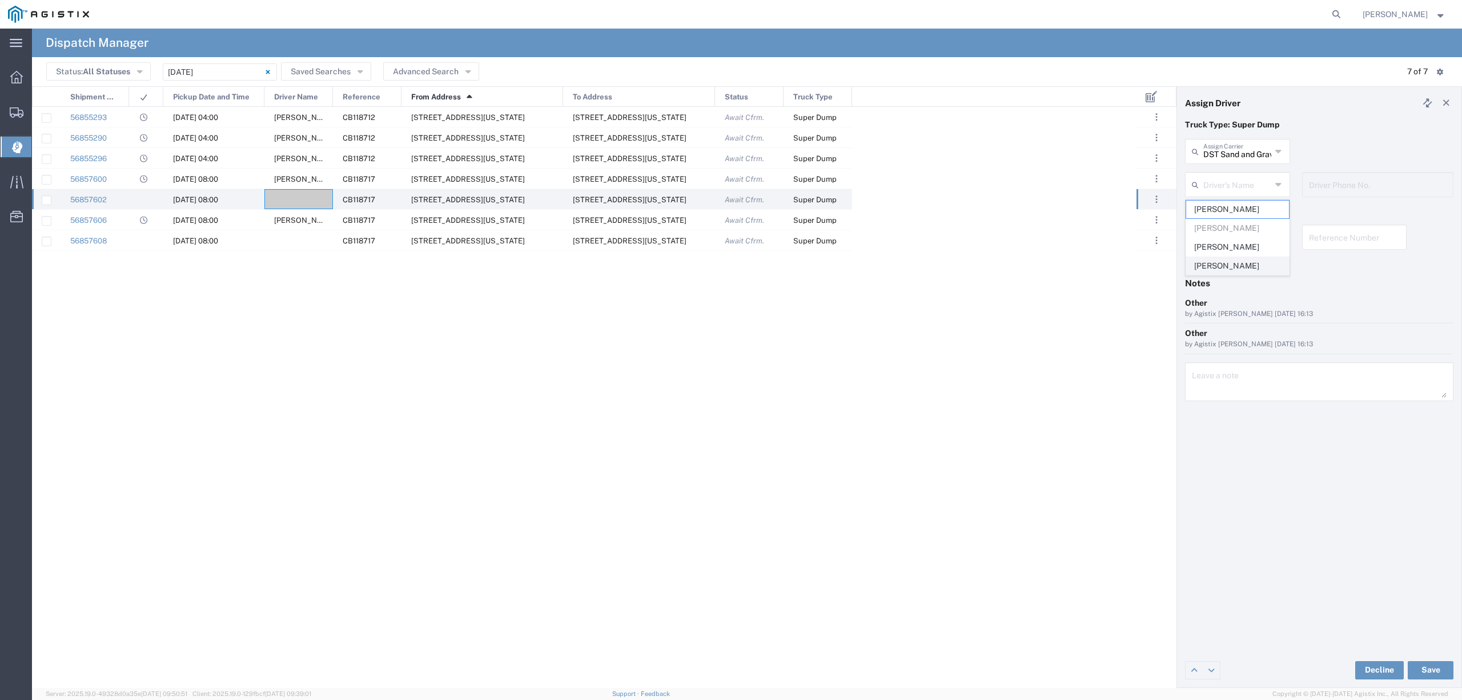
type input "[PERSON_NAME]"
type input "[PHONE_NUMBER]"
click at [1437, 672] on button "Save" at bounding box center [1431, 670] width 46 height 18
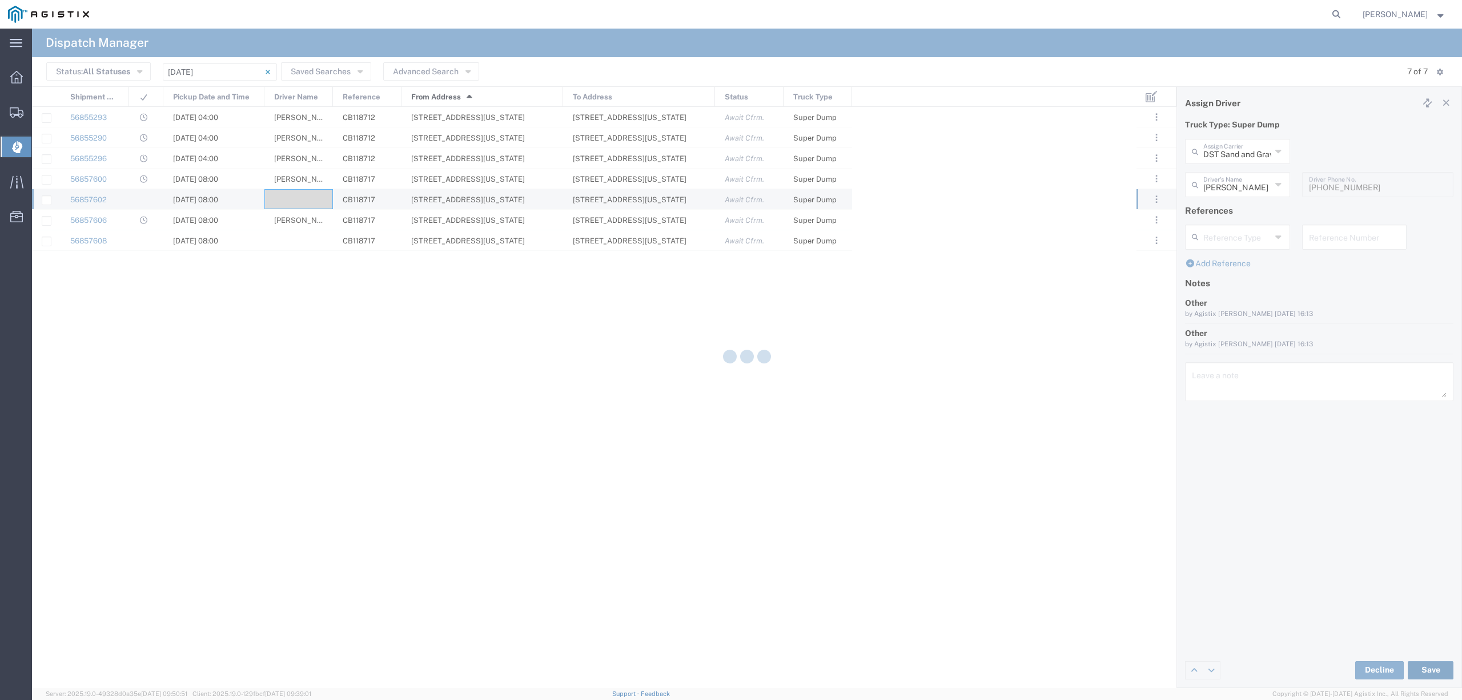
type input "[PERSON_NAME]"
type input "DST Sand and Gravel"
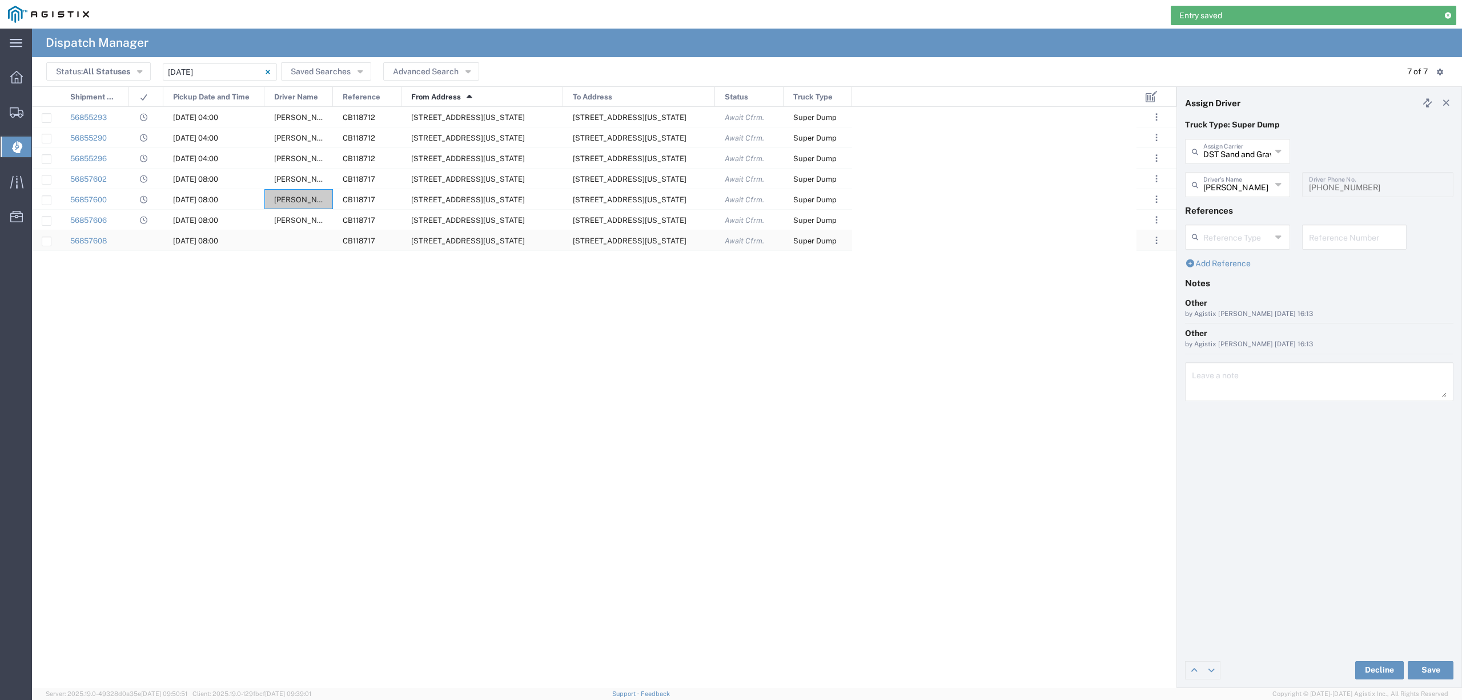
click at [306, 239] on div at bounding box center [298, 240] width 69 height 20
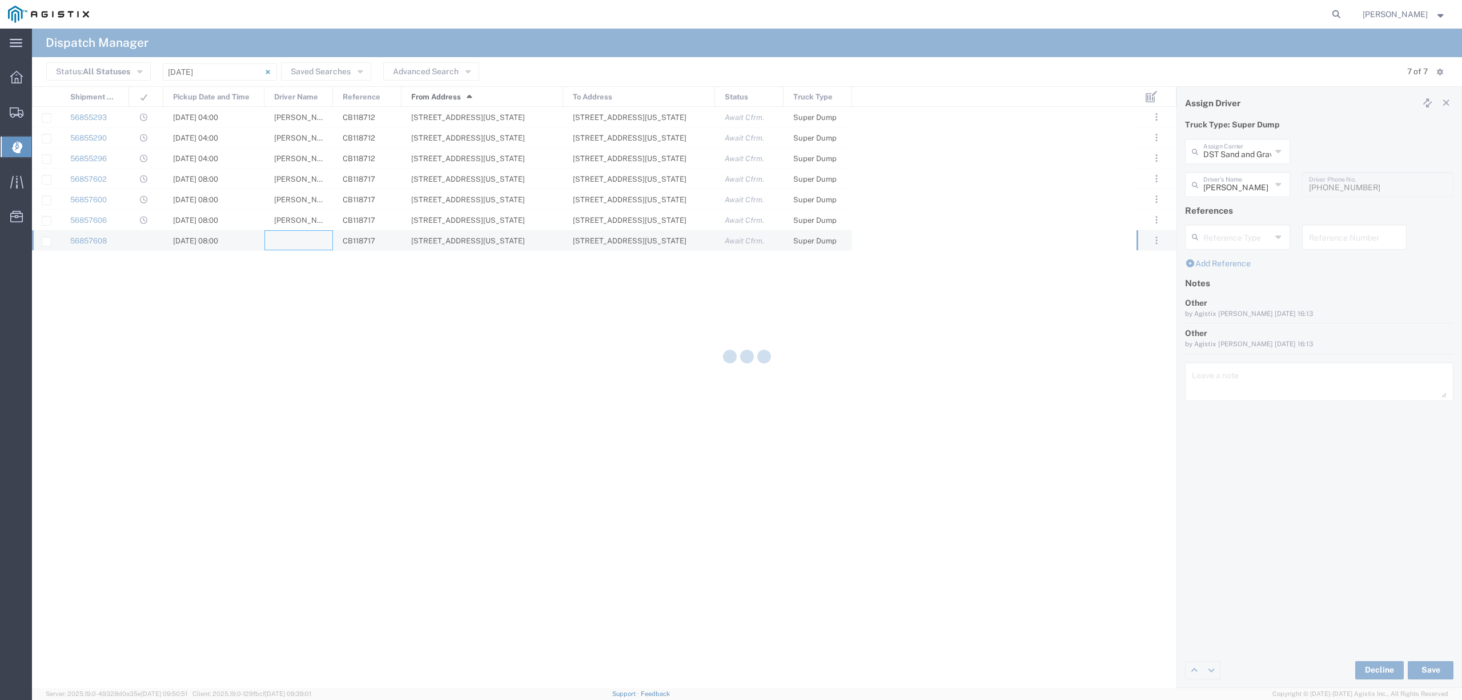
type input "North Coast Trucking"
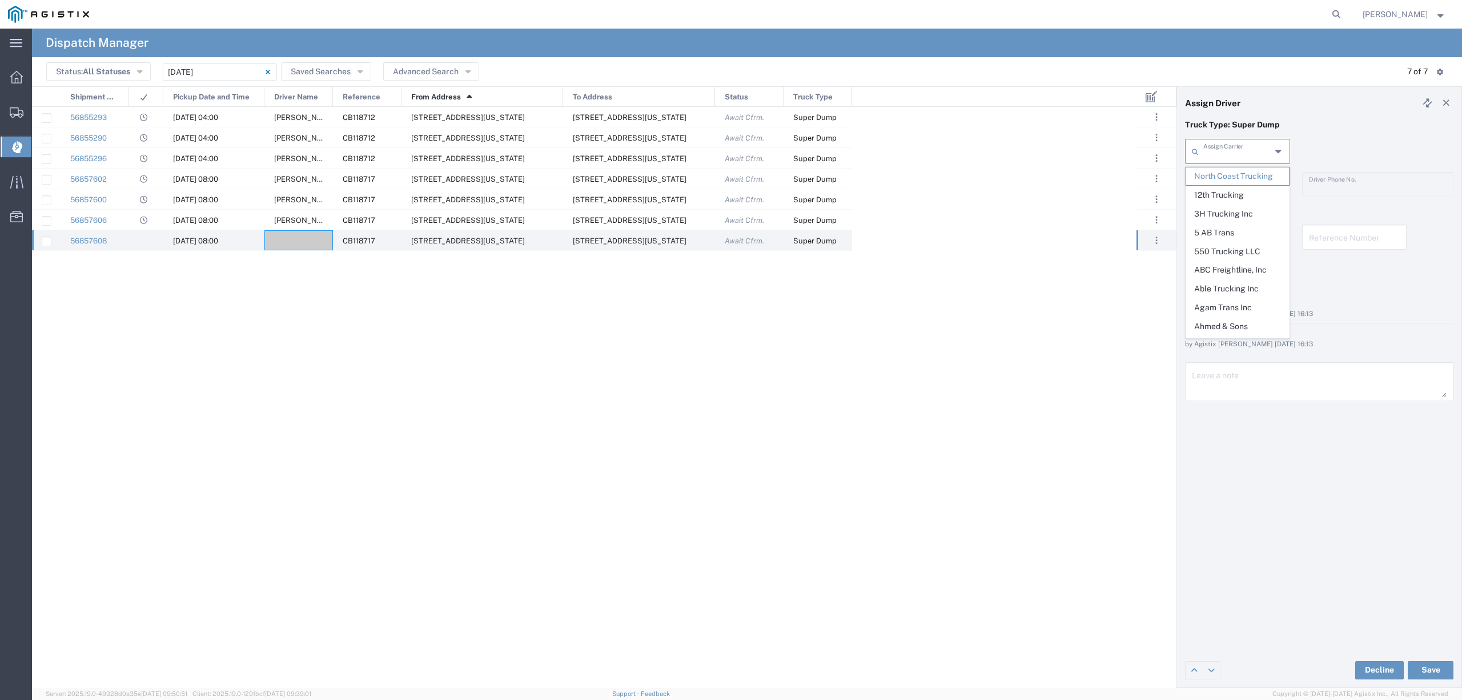
click at [1227, 156] on input "text" at bounding box center [1237, 151] width 68 height 20
click at [1229, 174] on span "Bhatti Bros" at bounding box center [1237, 176] width 102 height 18
type input "Bhatti Bros"
click at [1226, 183] on input "text" at bounding box center [1239, 184] width 72 height 20
click at [1226, 183] on input "text" at bounding box center [1237, 184] width 68 height 20
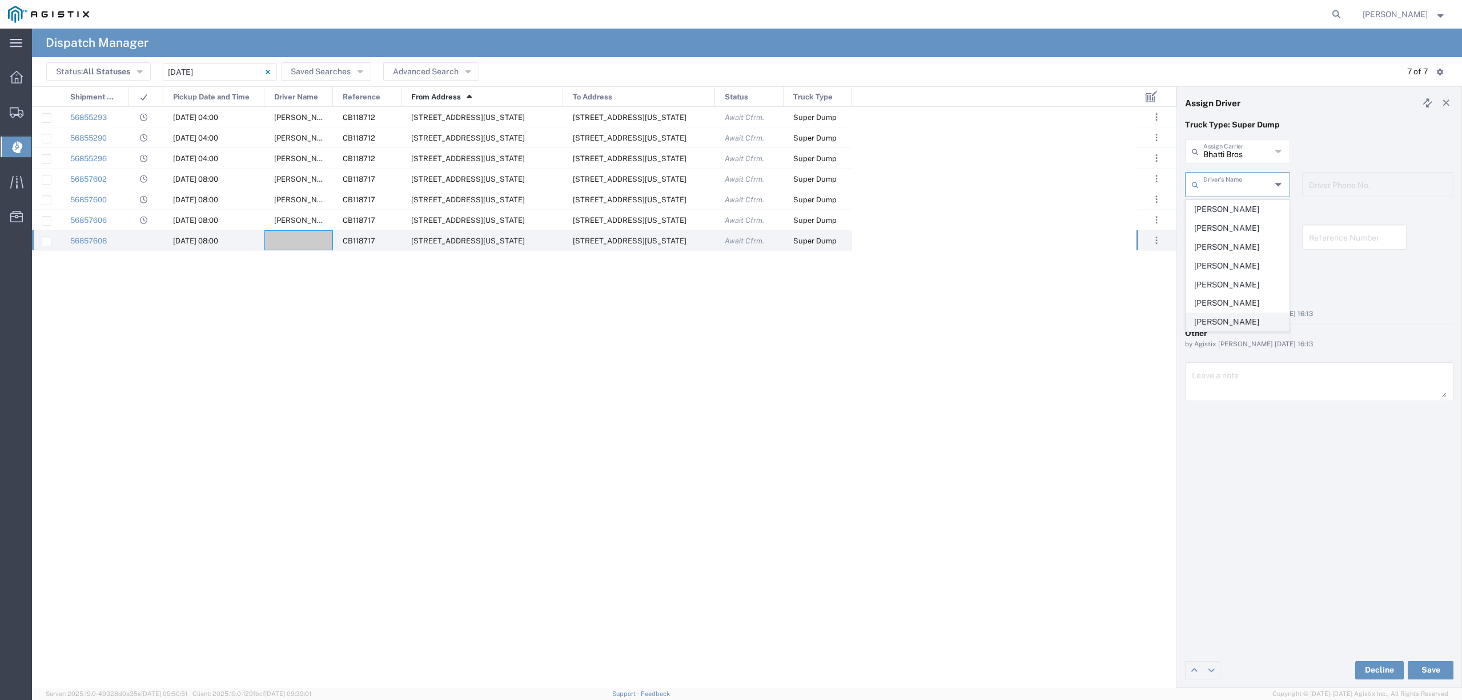
click at [1262, 327] on span "[PERSON_NAME]" at bounding box center [1237, 322] width 102 height 18
type input "[PERSON_NAME]"
type input "[PHONE_NUMBER]"
click at [1433, 670] on button "Save" at bounding box center [1431, 670] width 46 height 18
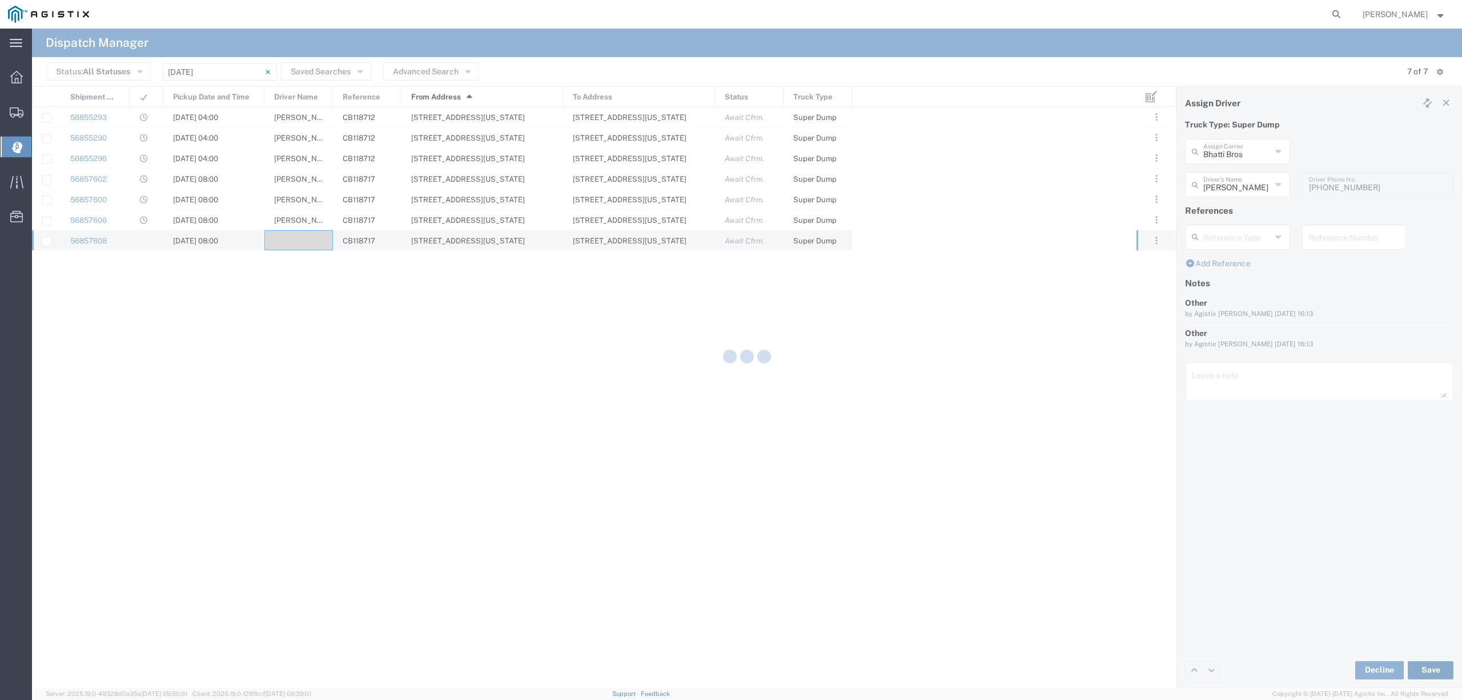
type input "[PERSON_NAME]"
type input "Bhatti Bros"
